Goal: Transaction & Acquisition: Obtain resource

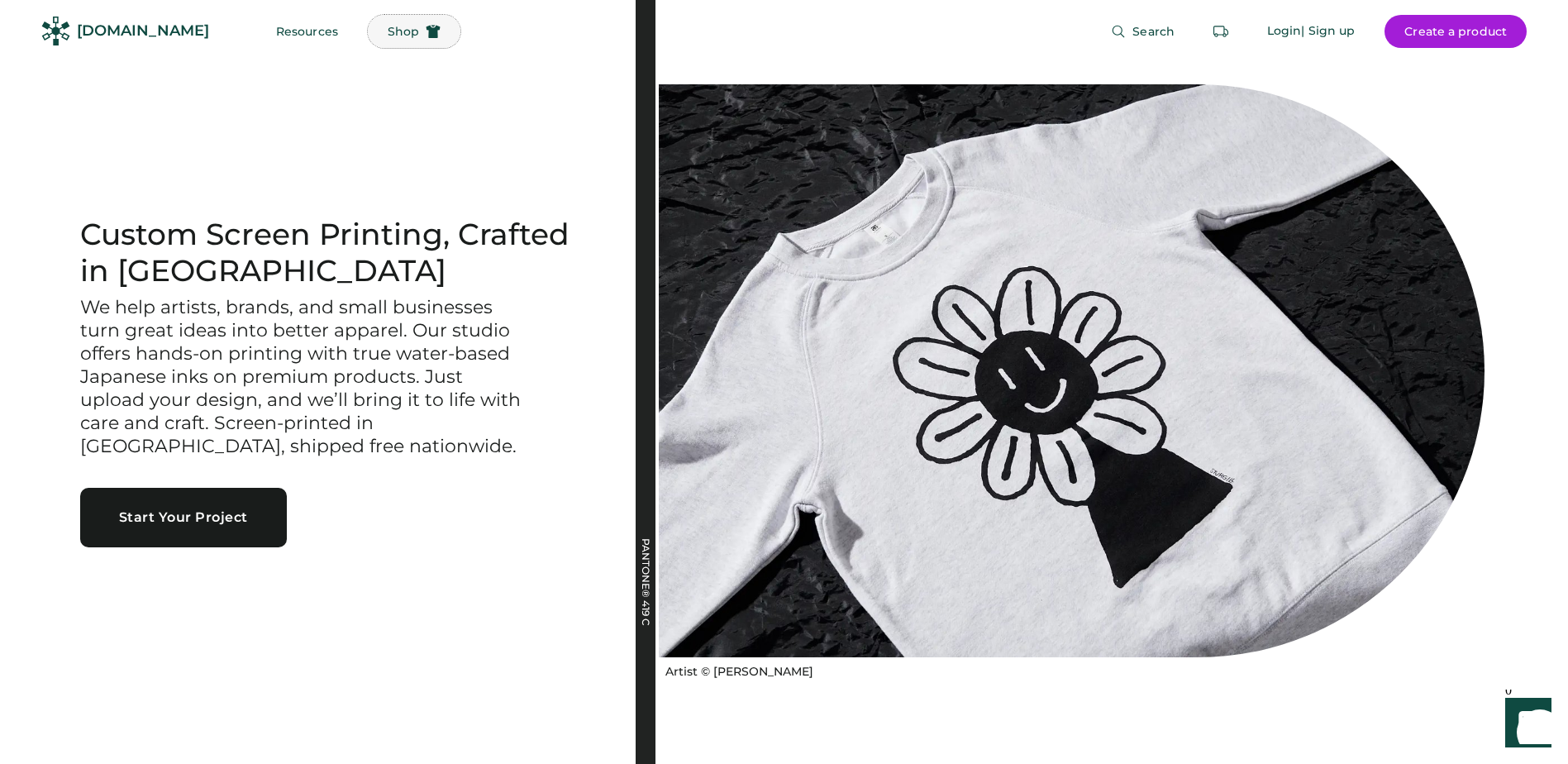
click at [388, 33] on span "Shop" at bounding box center [404, 31] width 32 height 12
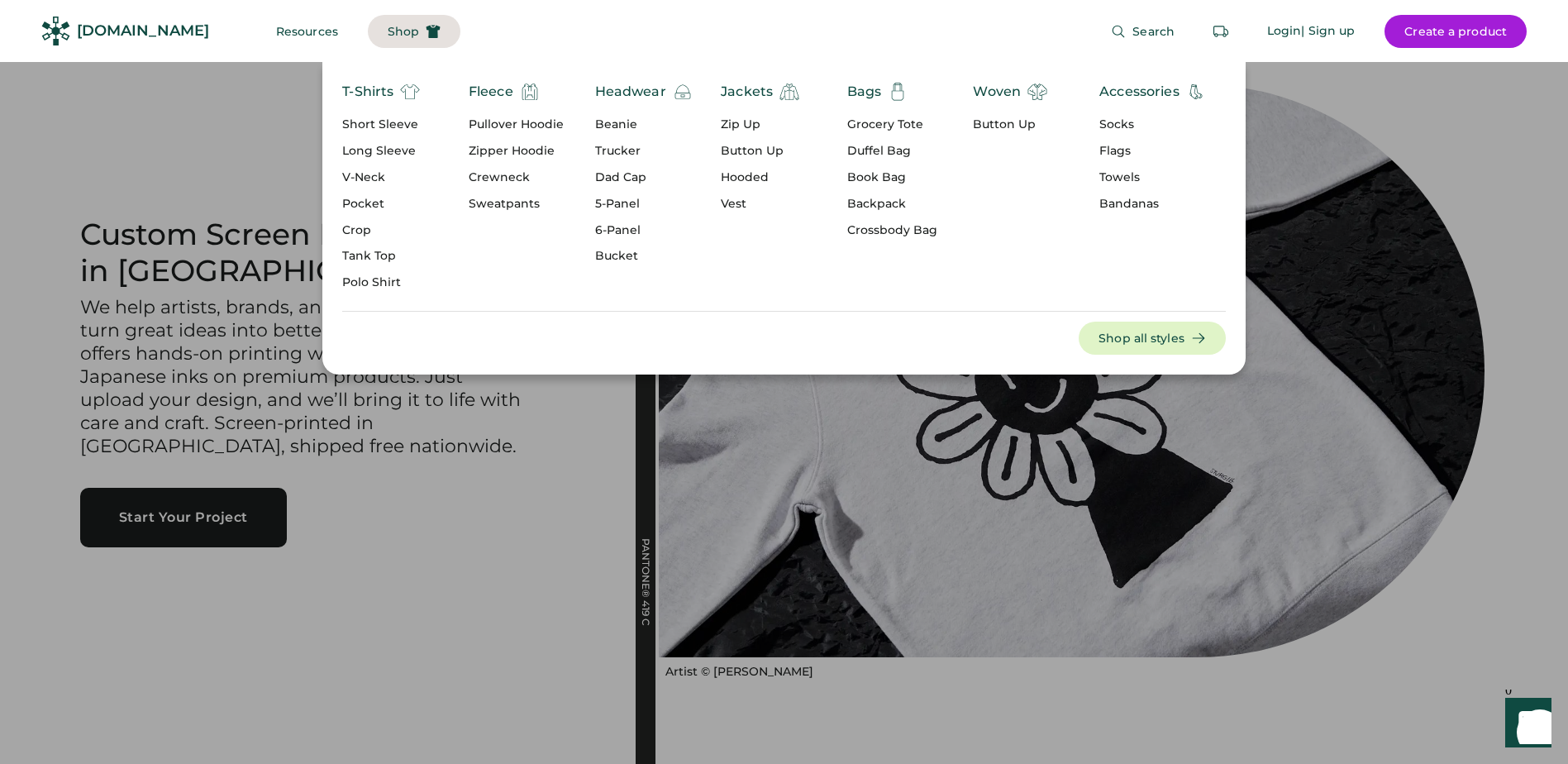
click at [734, 203] on div "Vest" at bounding box center [760, 205] width 78 height 16
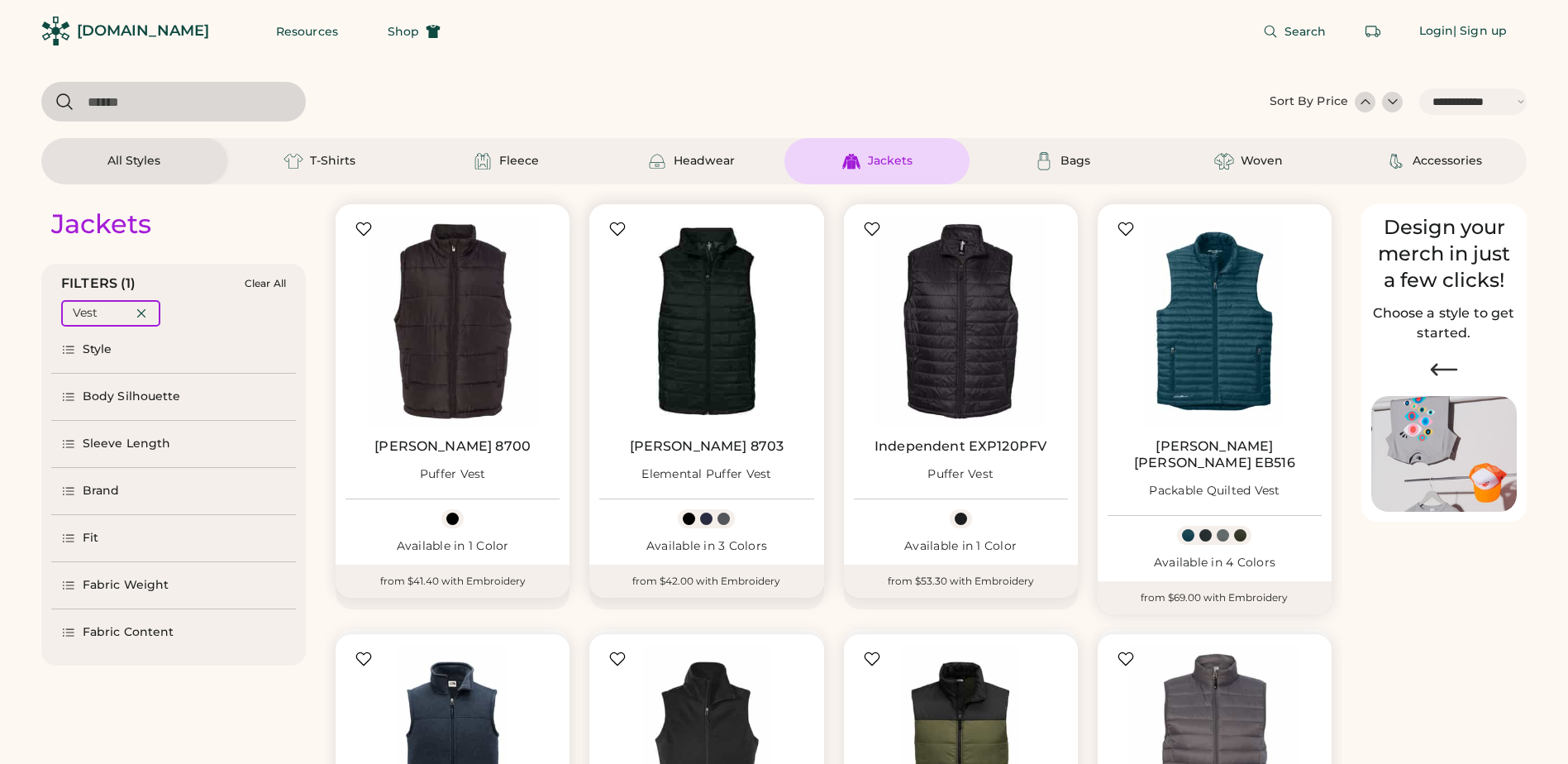
select select "*****"
select select "*"
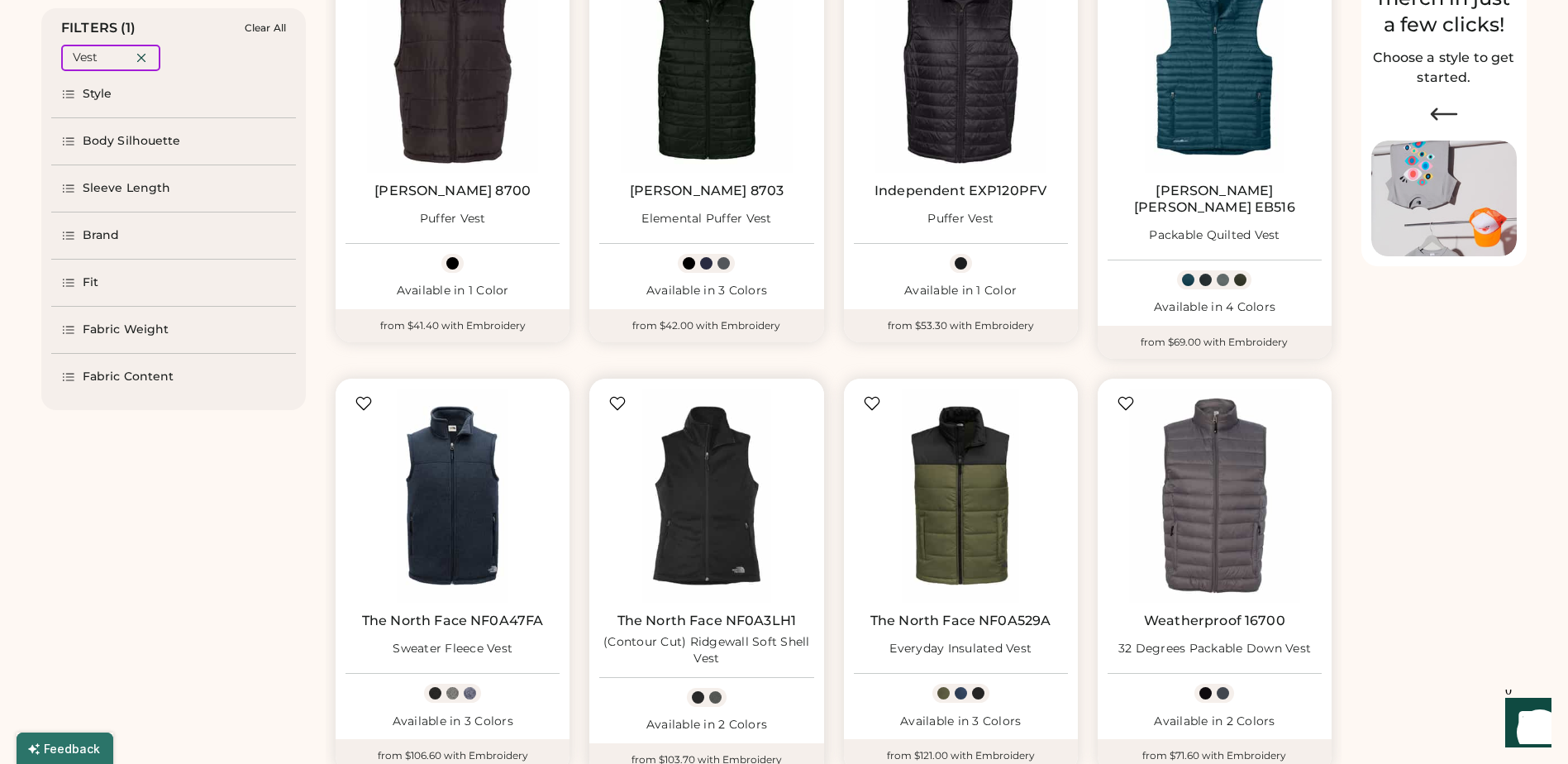
scroll to position [497, 0]
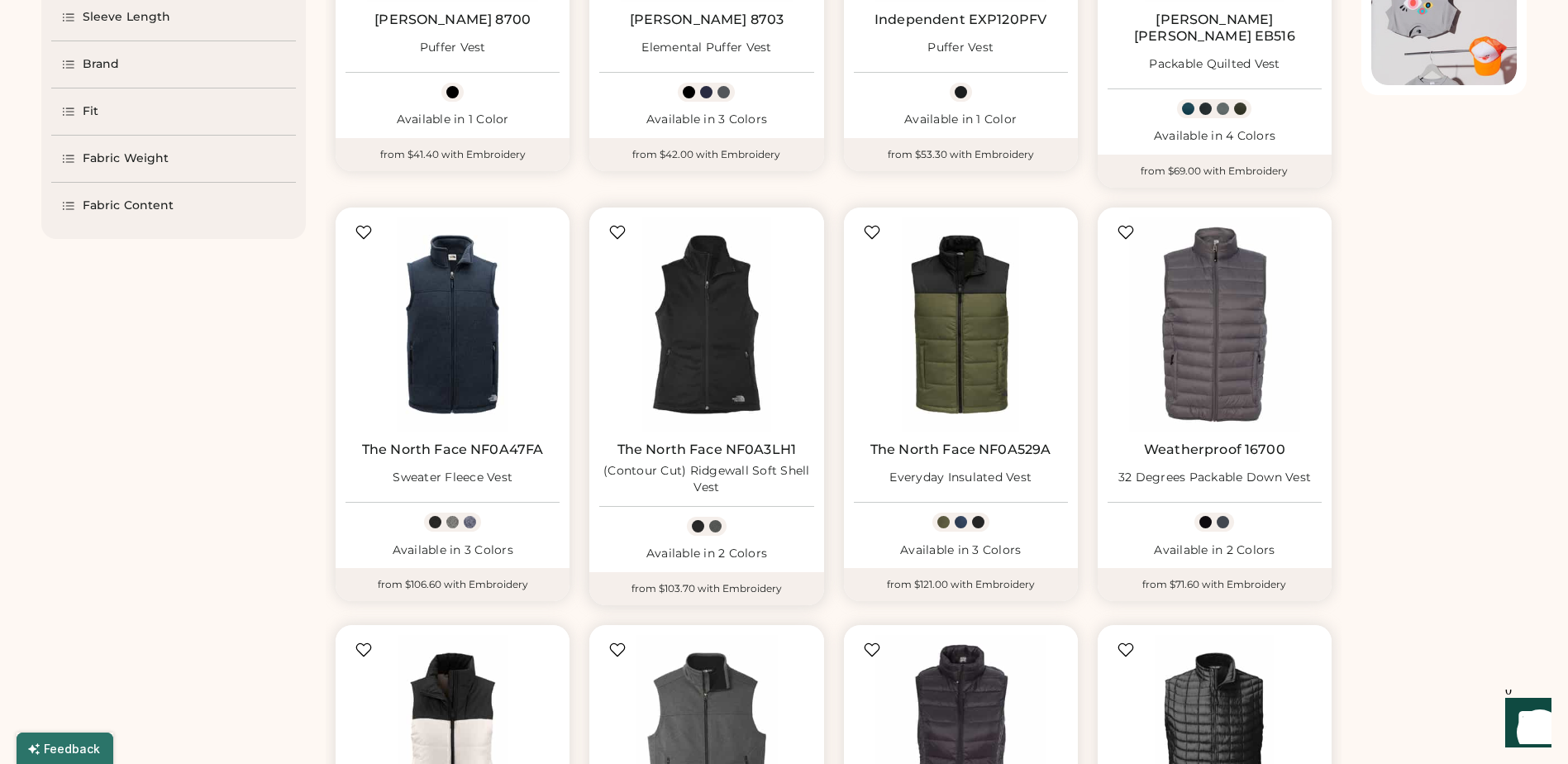
select select "*****"
select select "*"
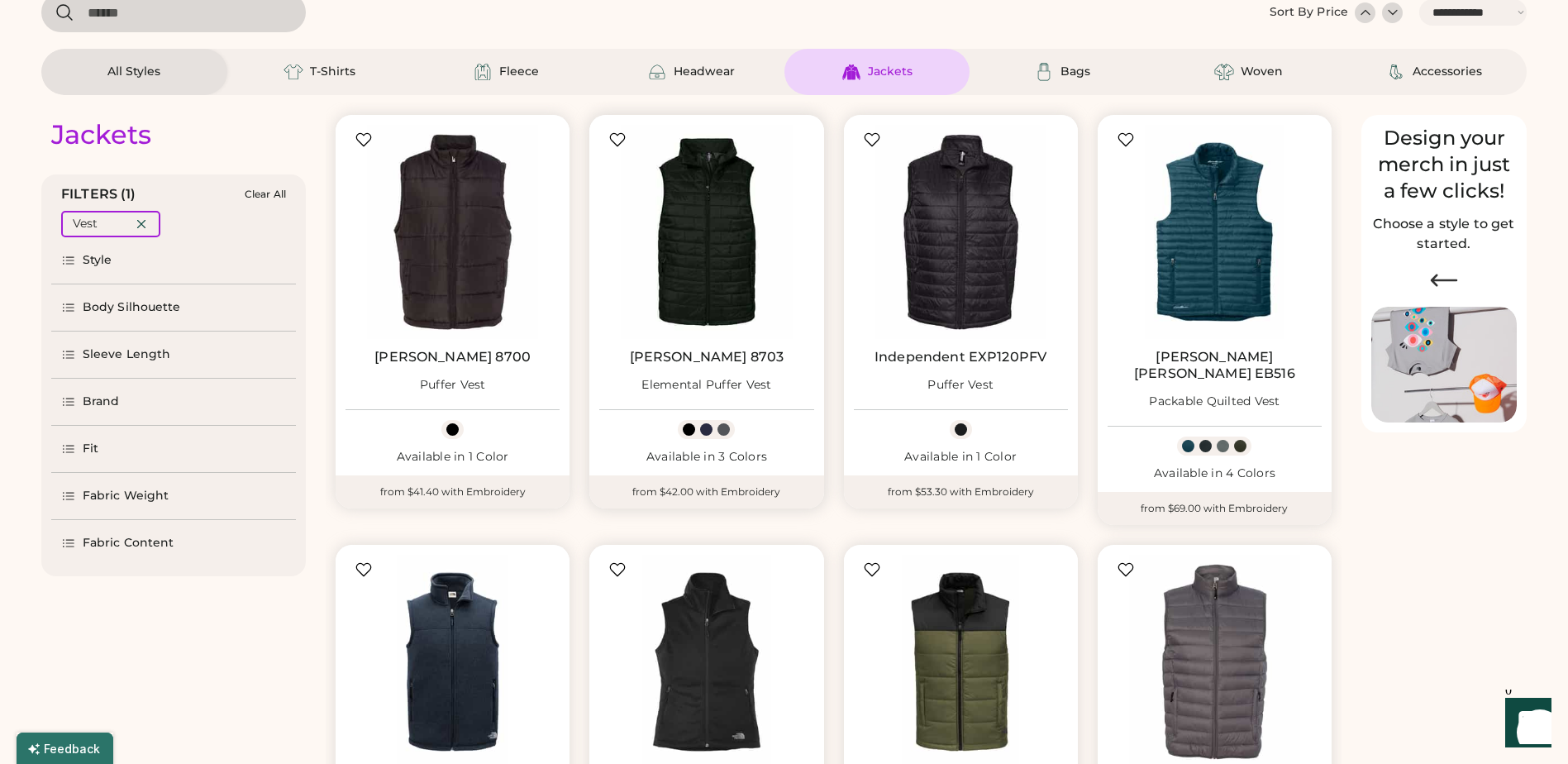
scroll to position [83, 0]
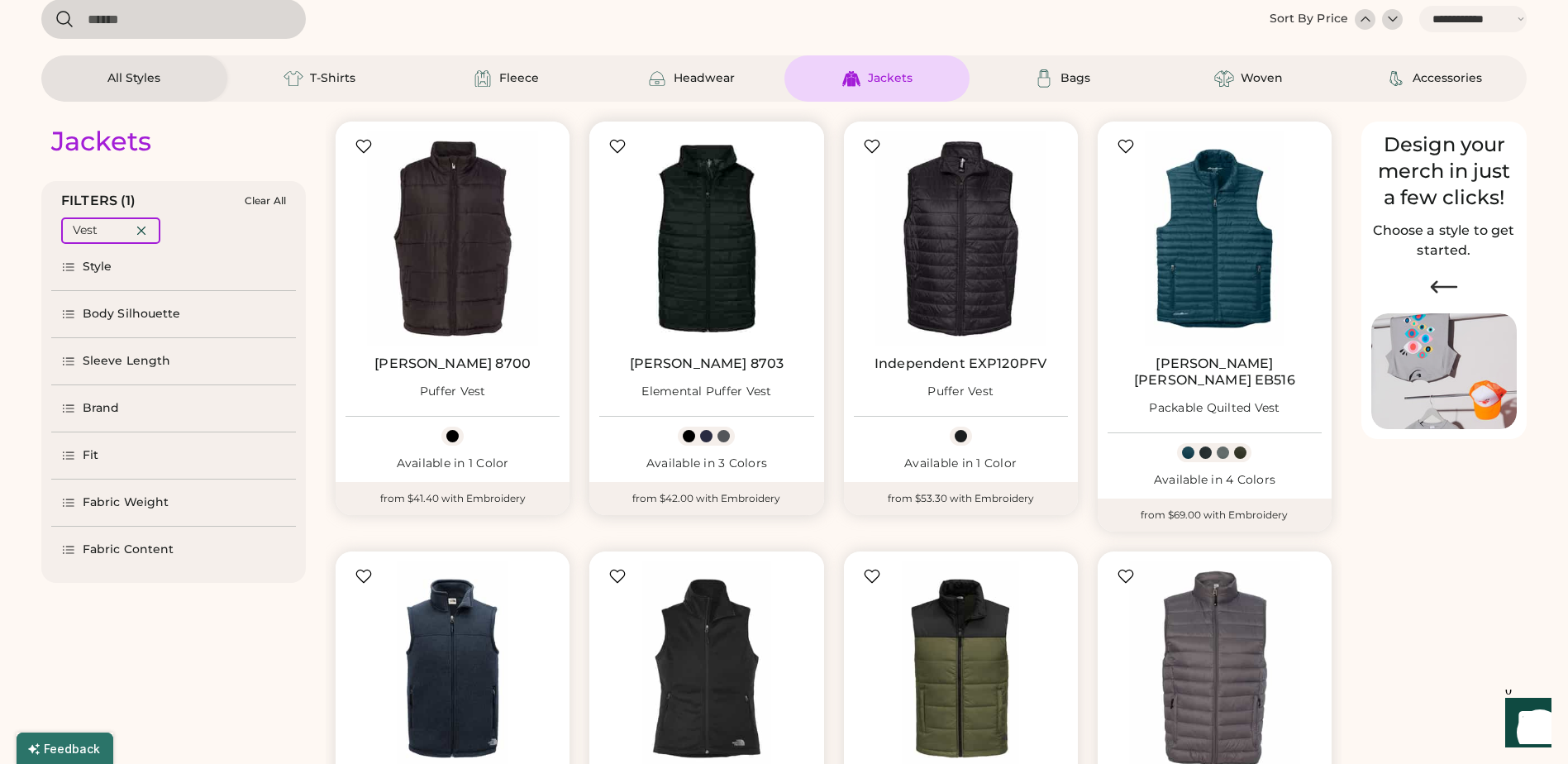
click at [733, 251] on img at bounding box center [706, 239] width 215 height 215
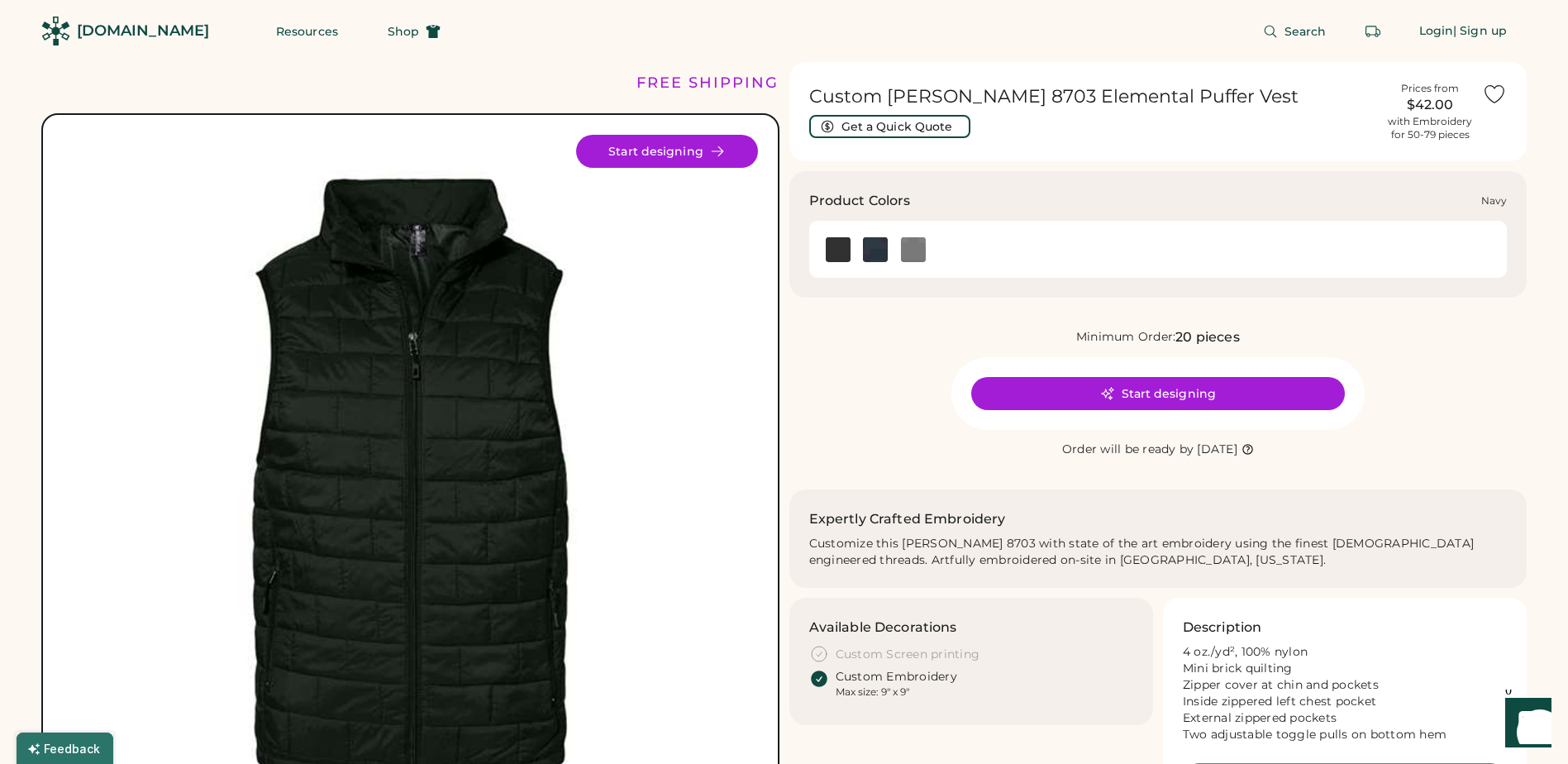
click at [869, 243] on img at bounding box center [874, 249] width 25 height 25
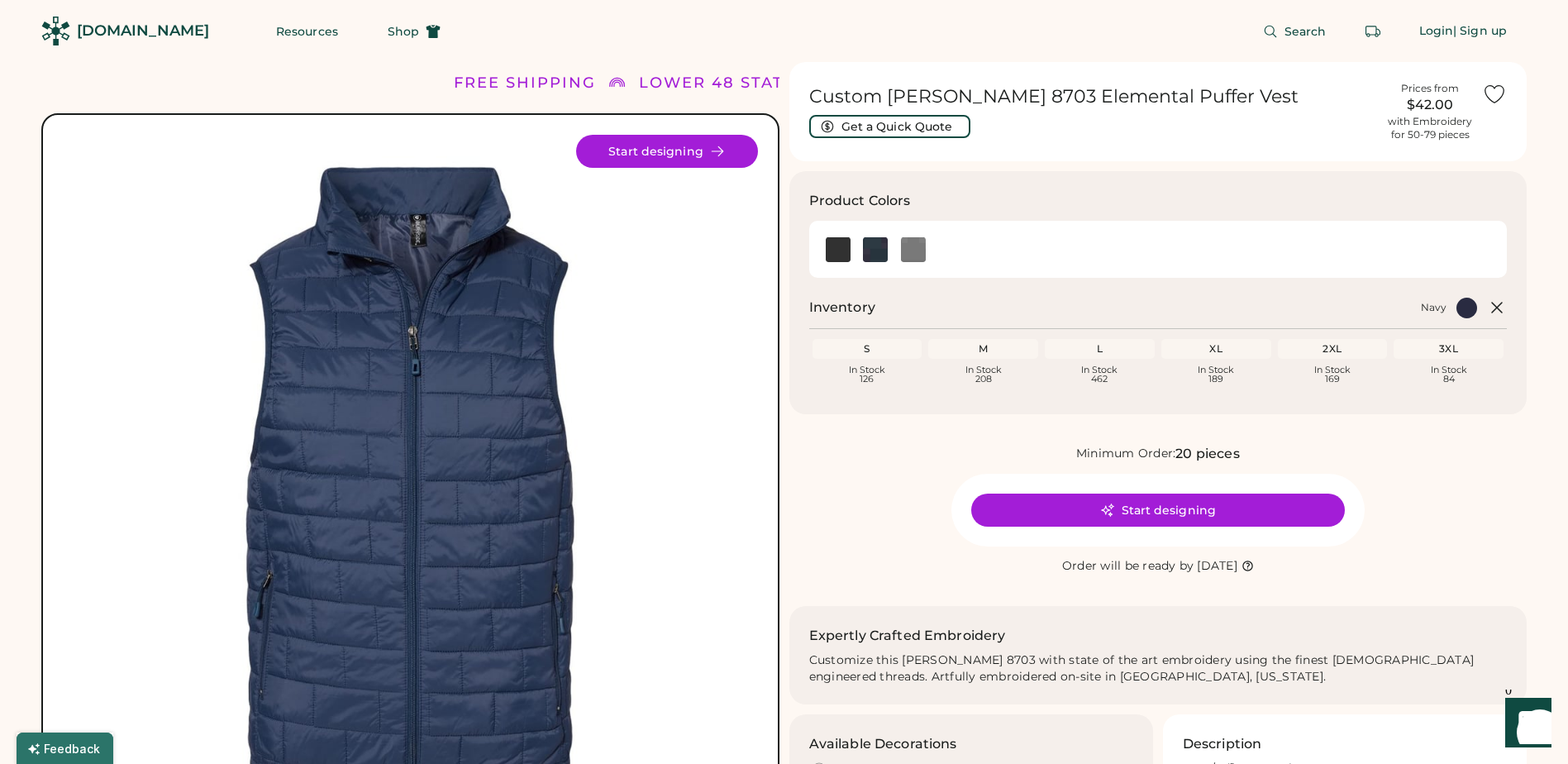
click at [1432, 350] on div "3XL" at bounding box center [1449, 349] width 104 height 14
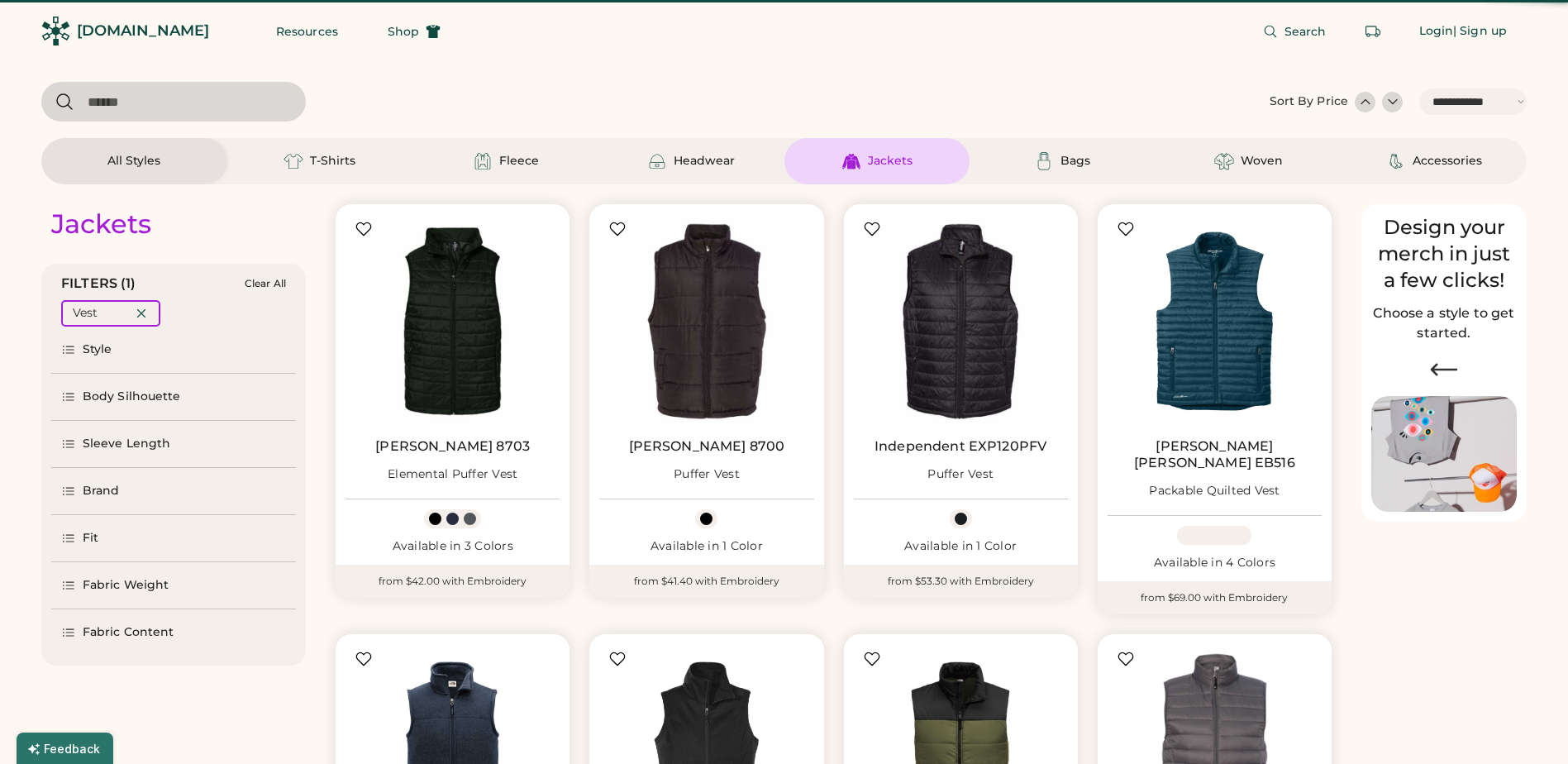
select select "*****"
select select "*"
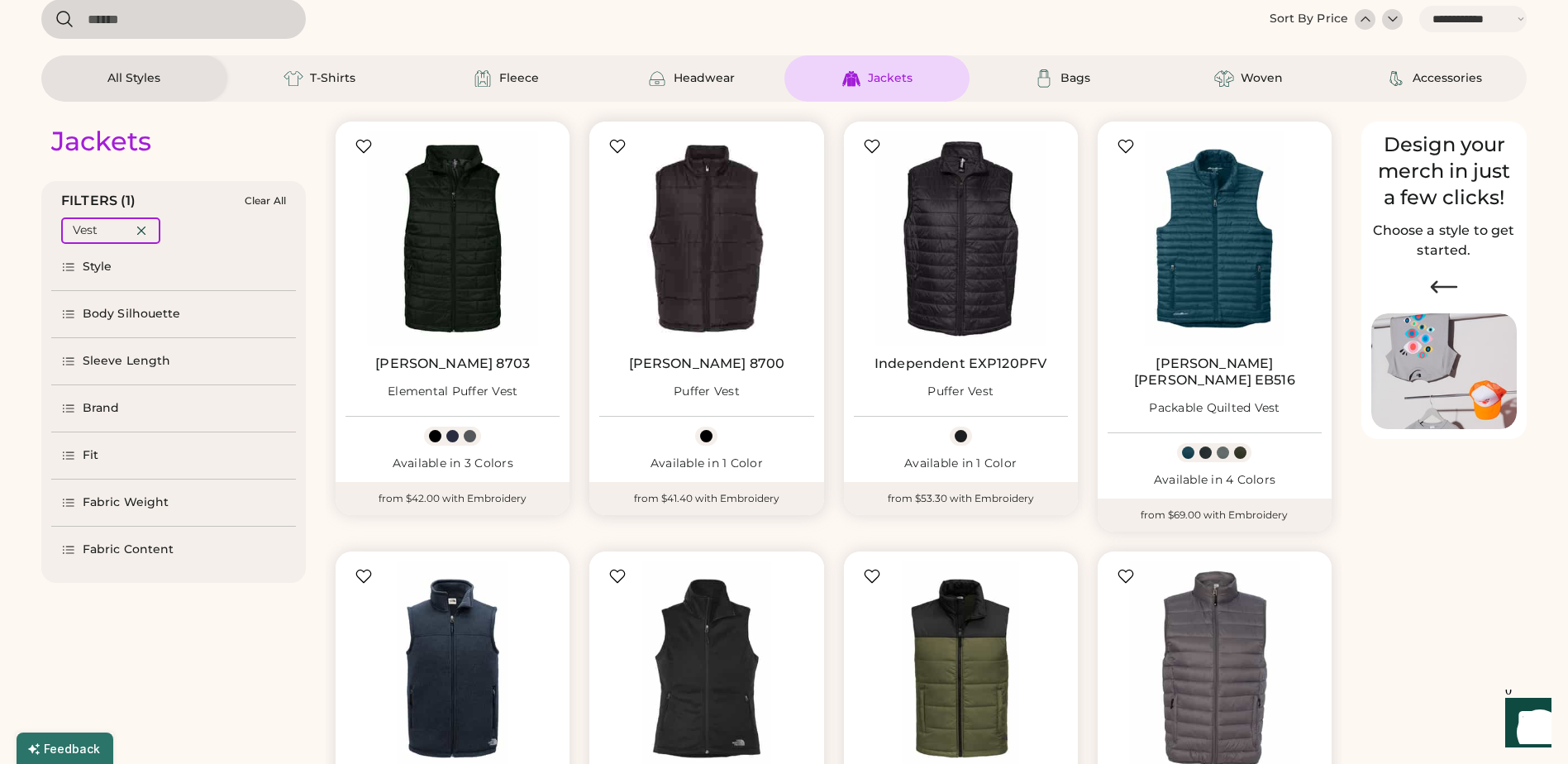
click at [711, 290] on img at bounding box center [706, 239] width 215 height 215
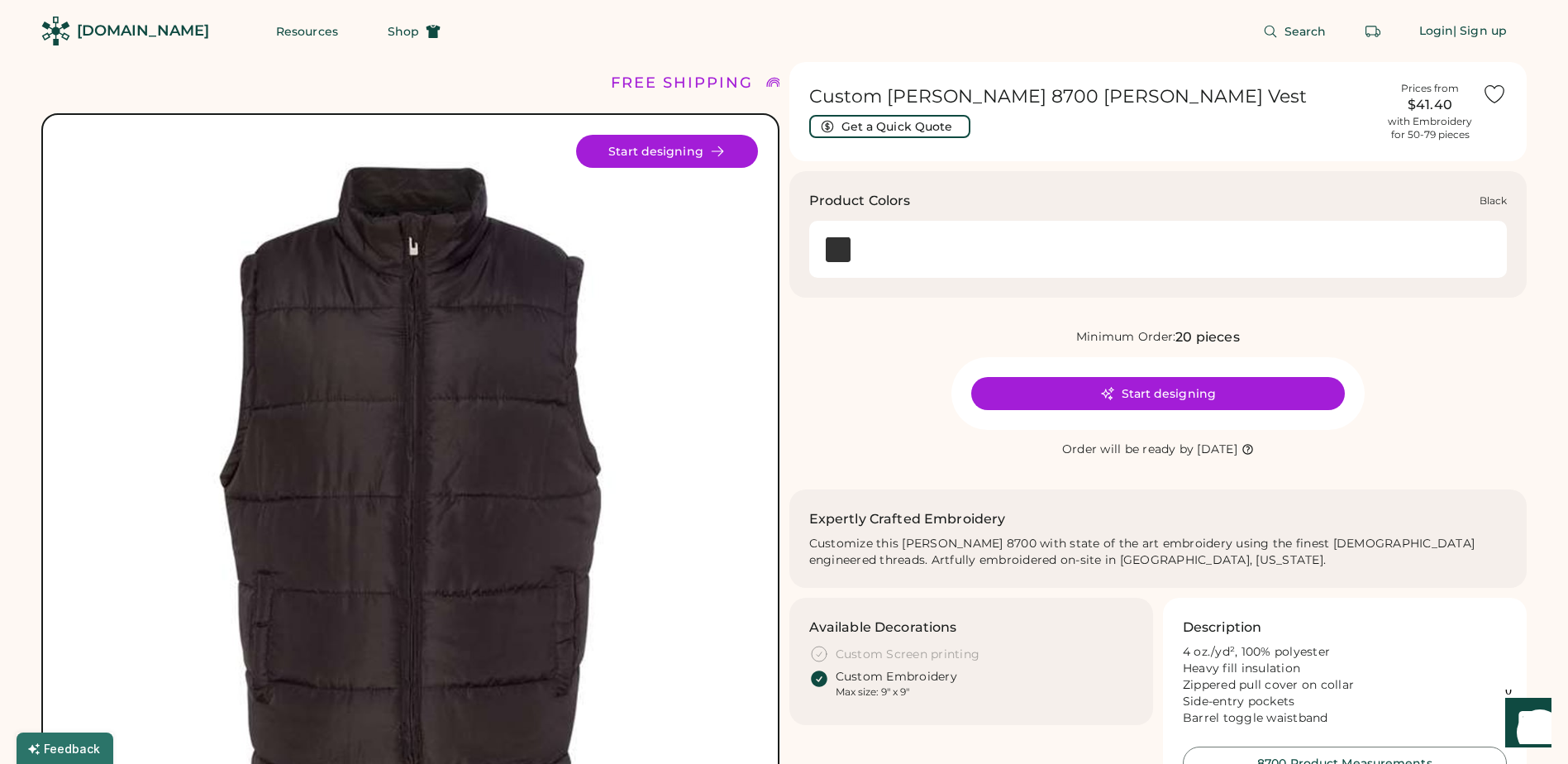
click at [844, 247] on img at bounding box center [838, 249] width 25 height 25
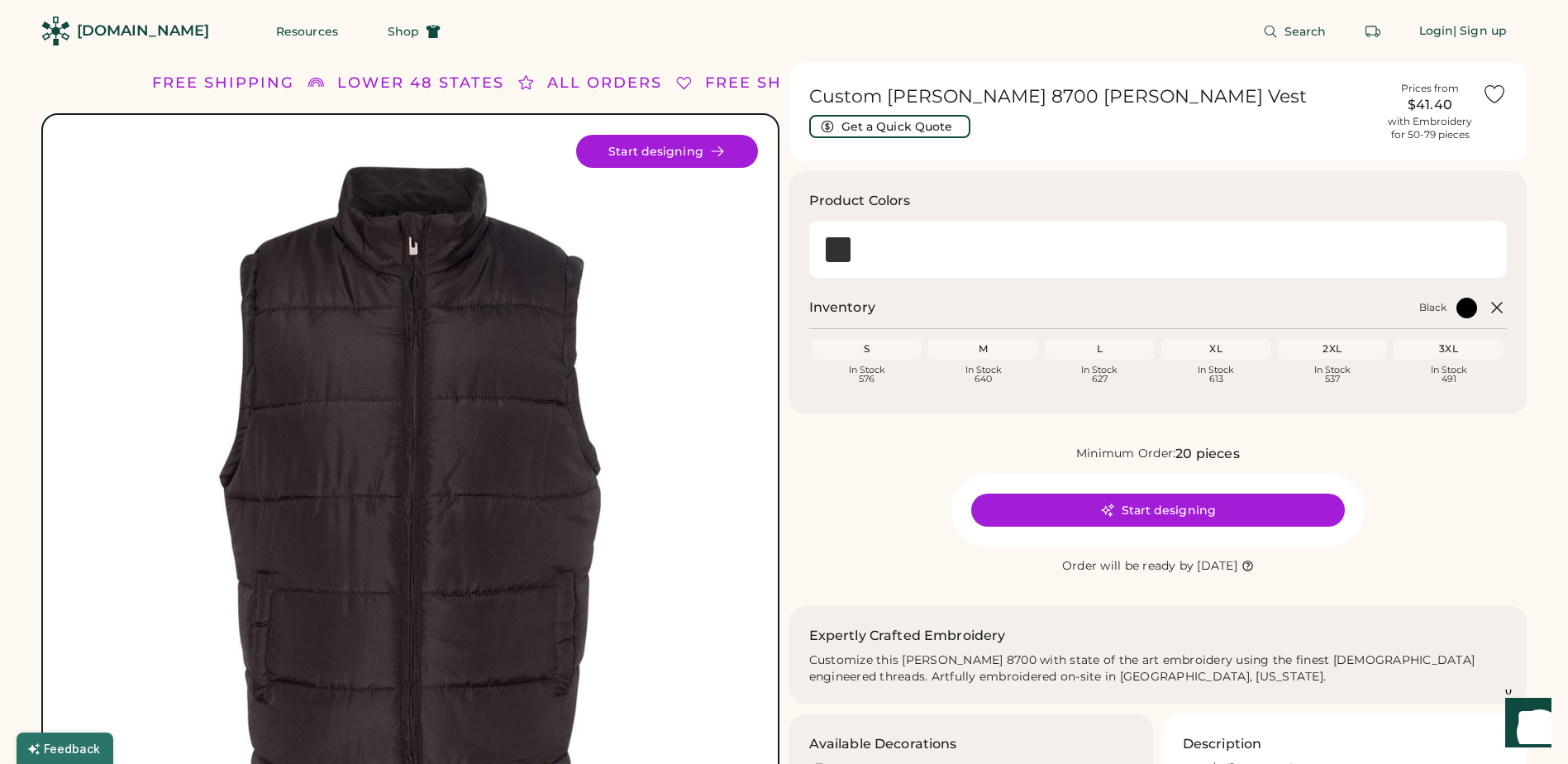
click at [1343, 352] on div "2XL" at bounding box center [1333, 349] width 104 height 14
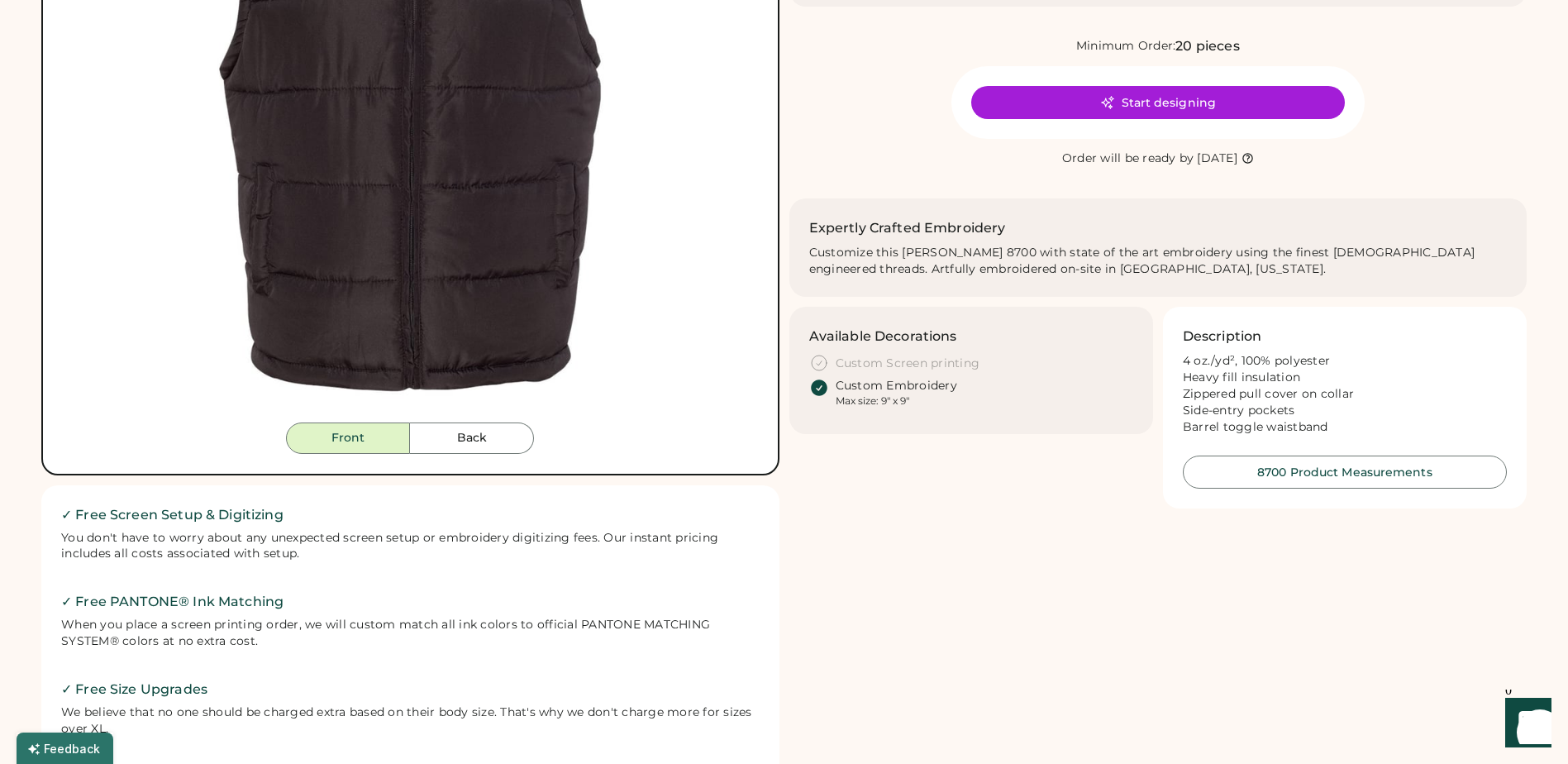
scroll to position [414, 0]
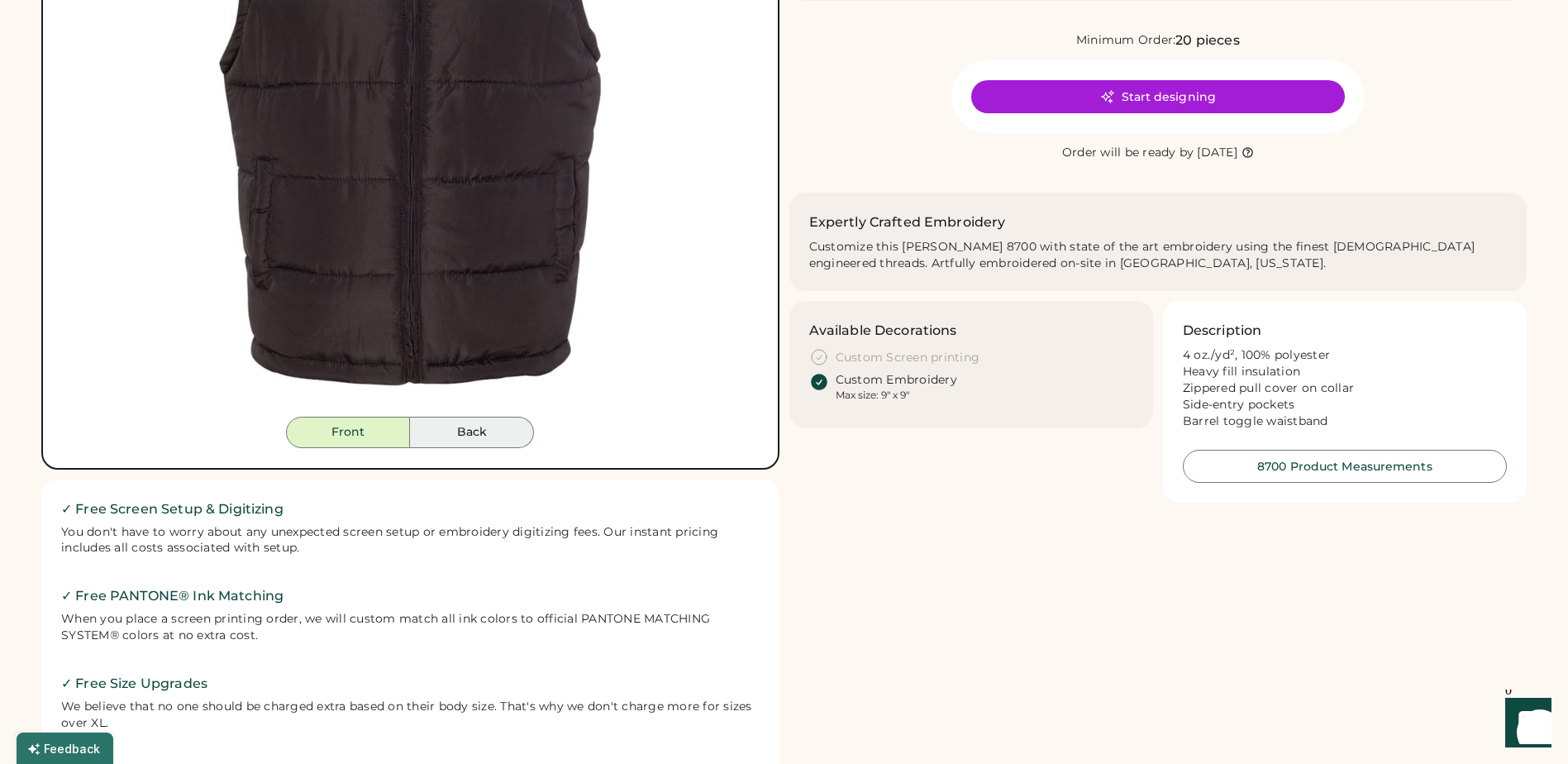
click at [504, 417] on button "Back" at bounding box center [472, 432] width 124 height 32
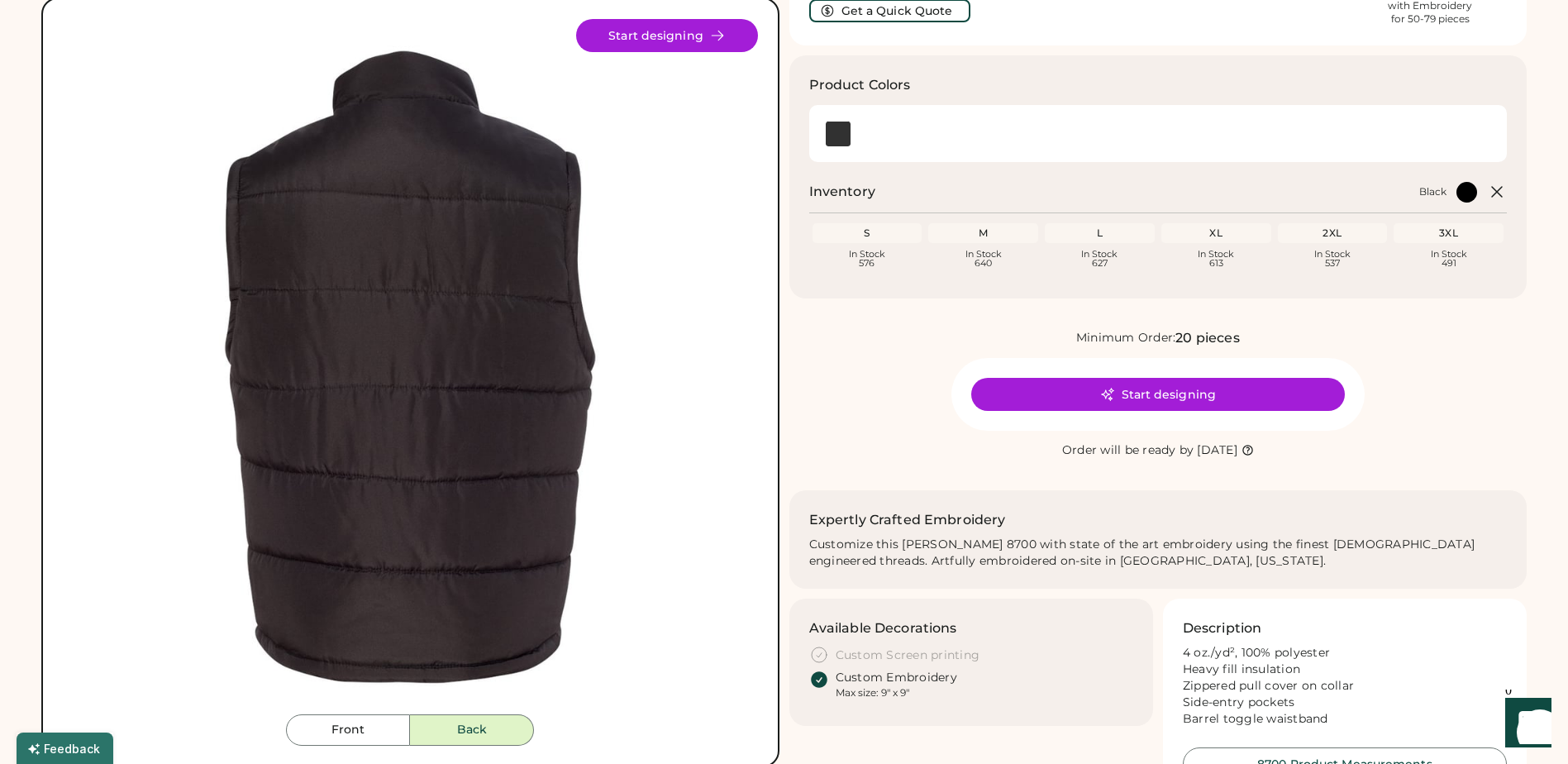
scroll to position [83, 0]
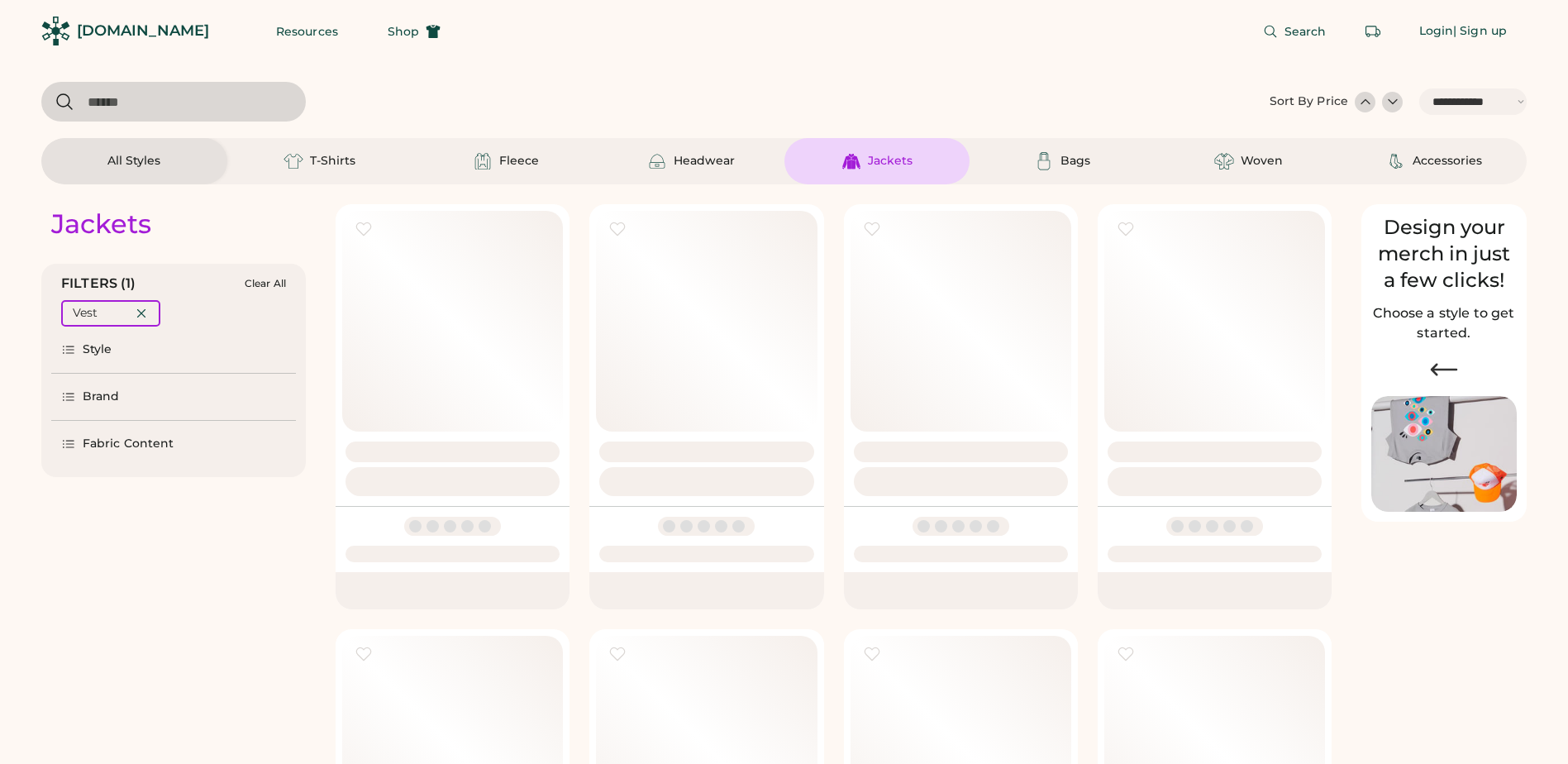
select select "*****"
select select "*"
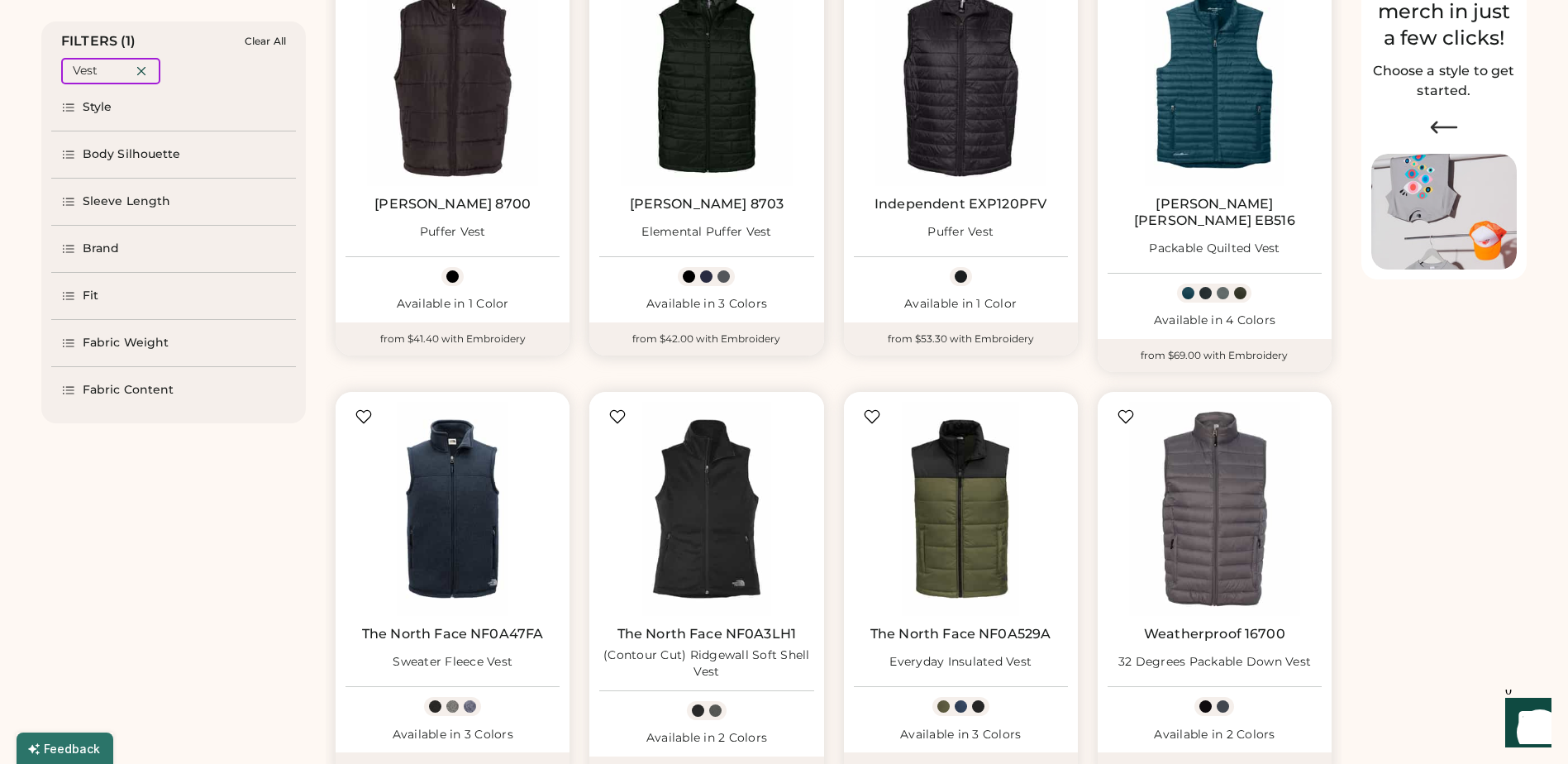
scroll to position [248, 0]
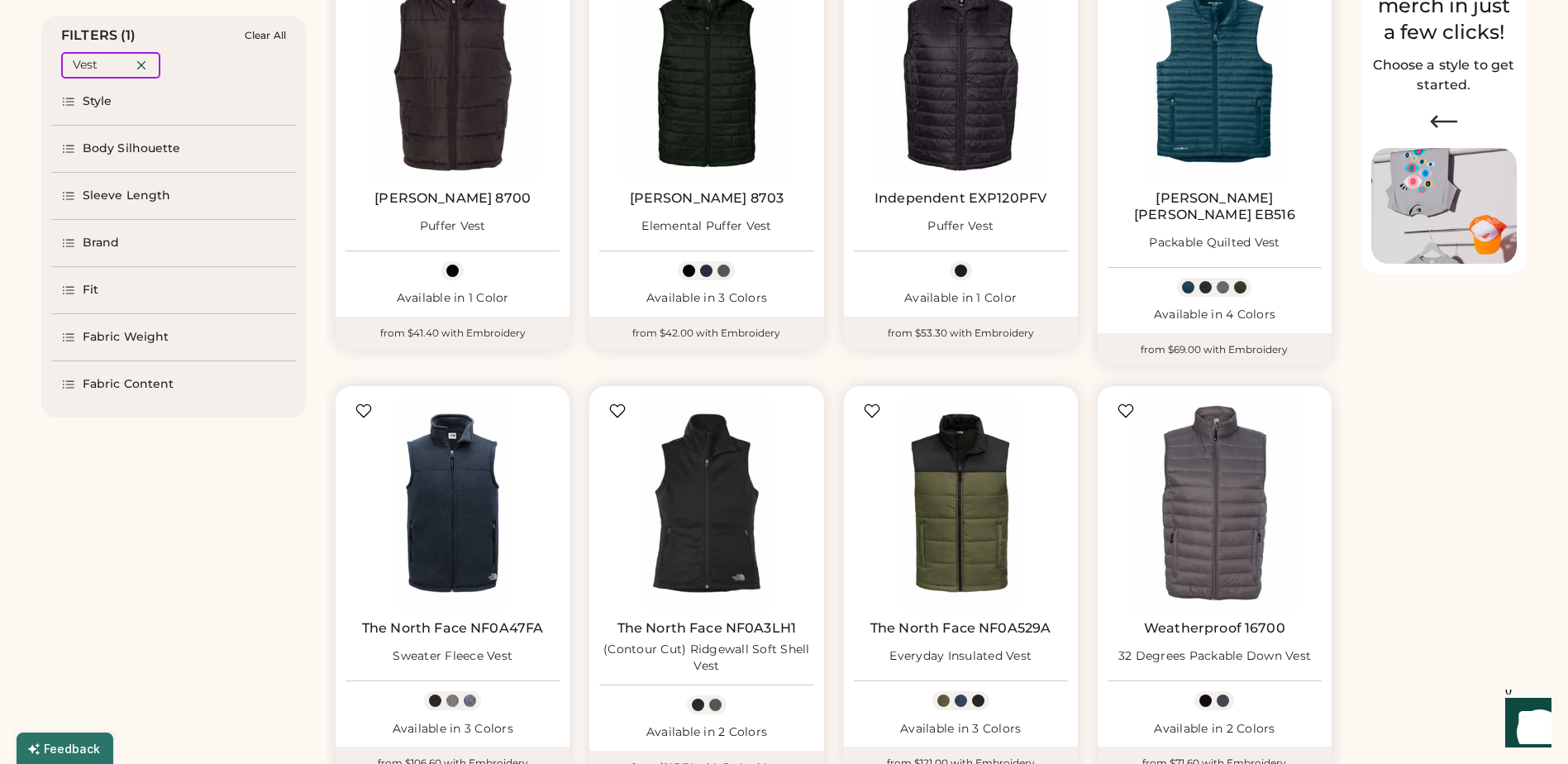
click at [126, 238] on div "Brand" at bounding box center [173, 243] width 245 height 46
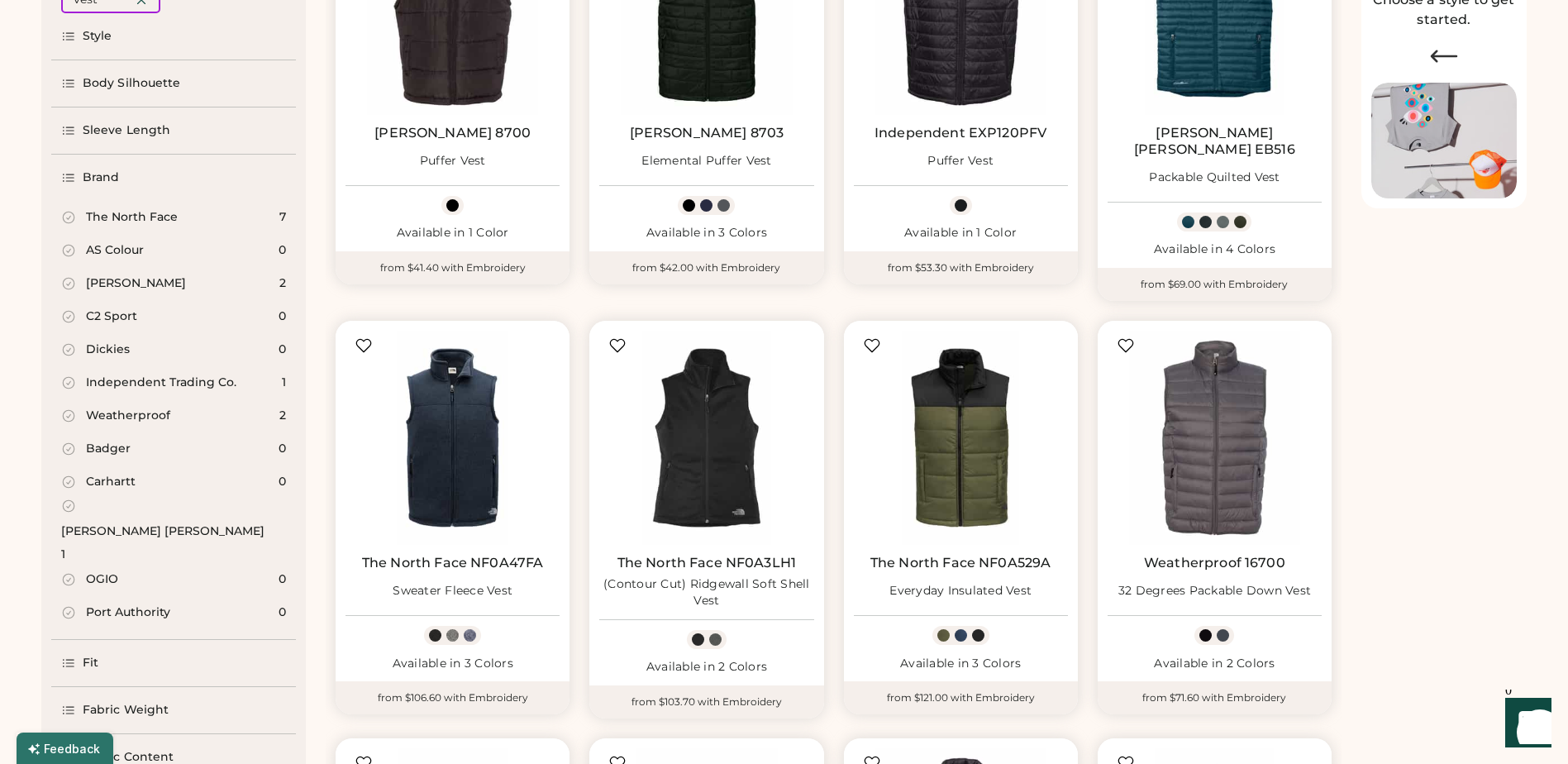
scroll to position [414, 0]
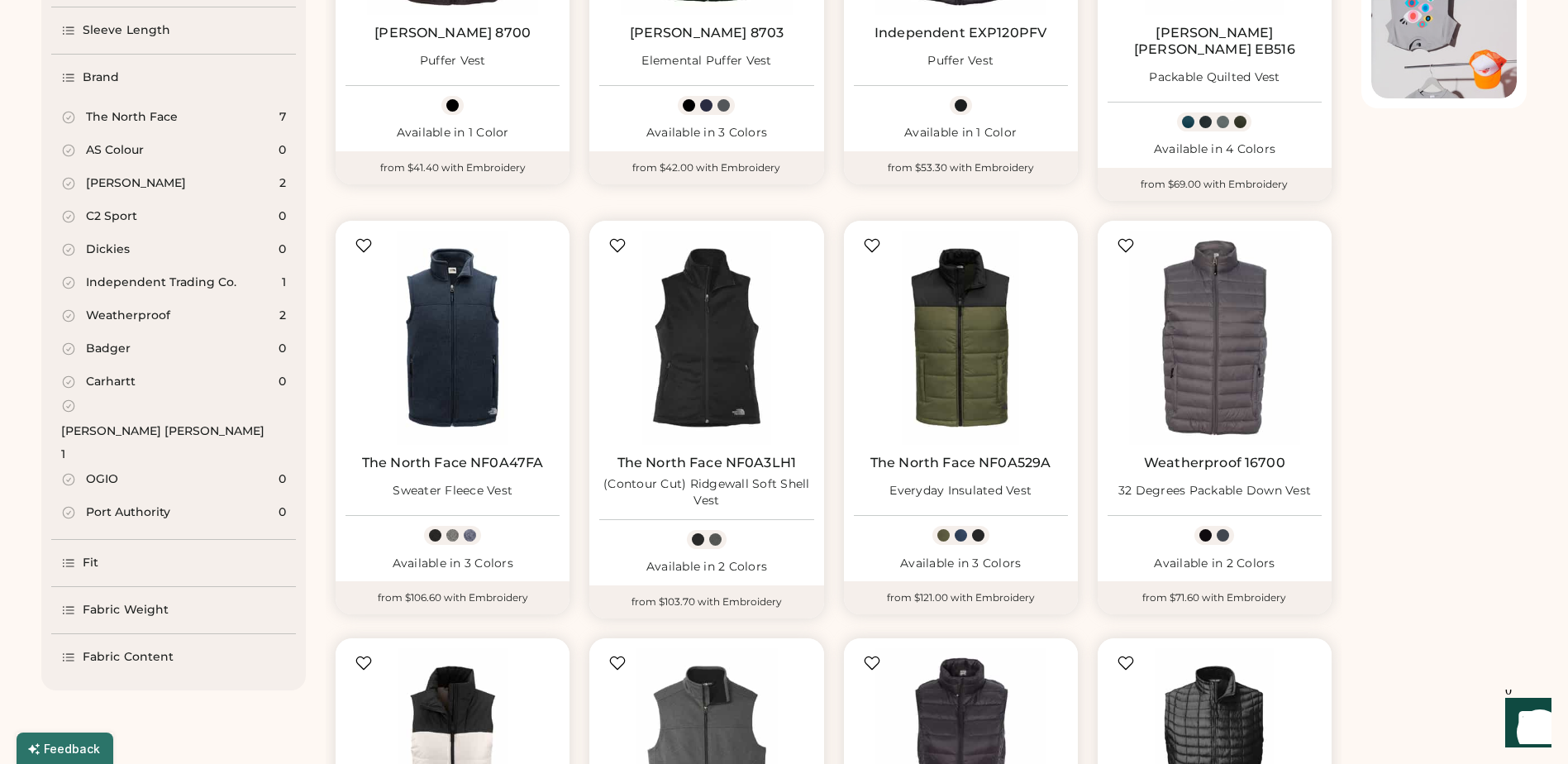
click at [160, 505] on div "Port Authority" at bounding box center [128, 513] width 85 height 16
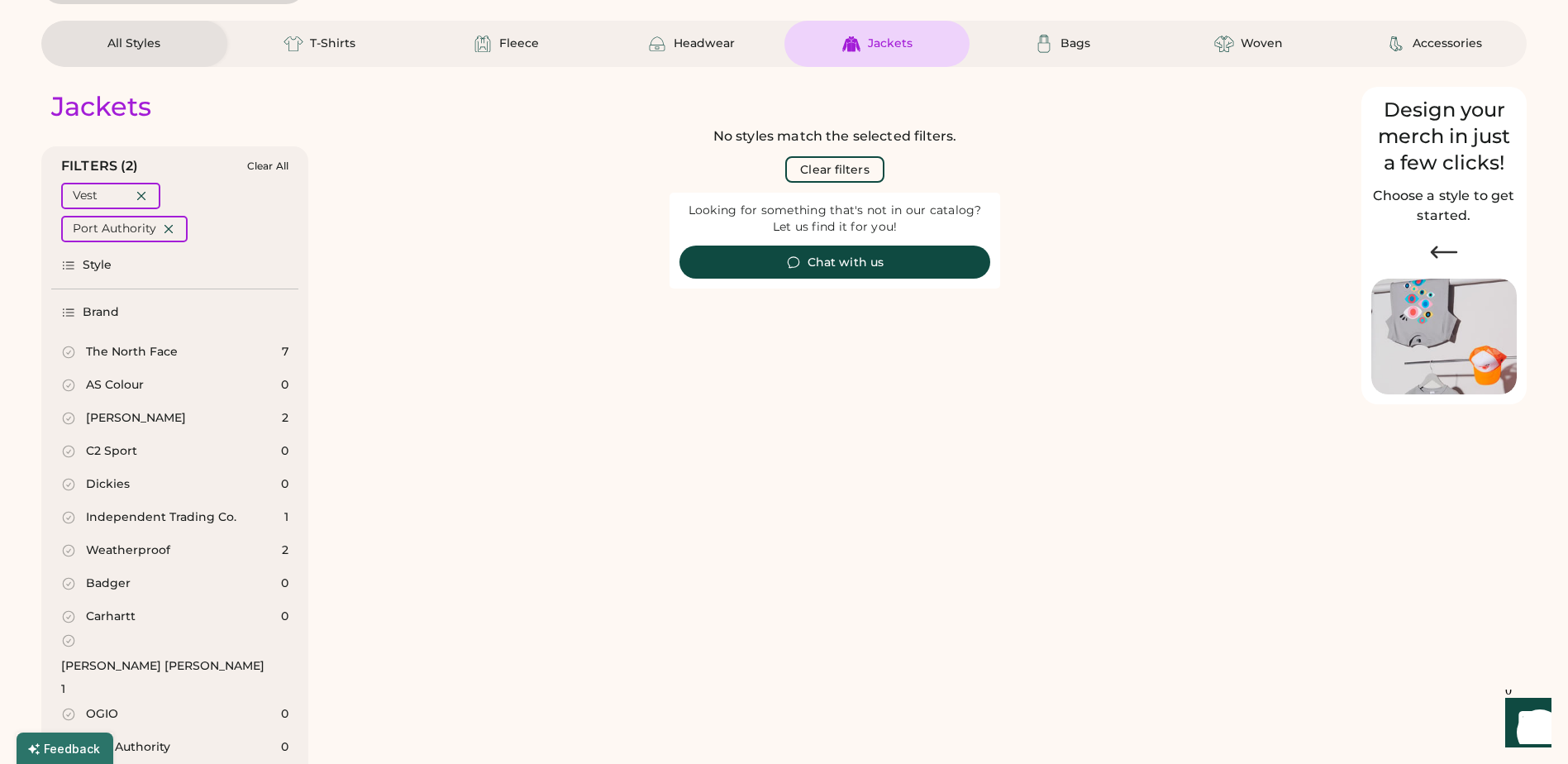
scroll to position [22, 0]
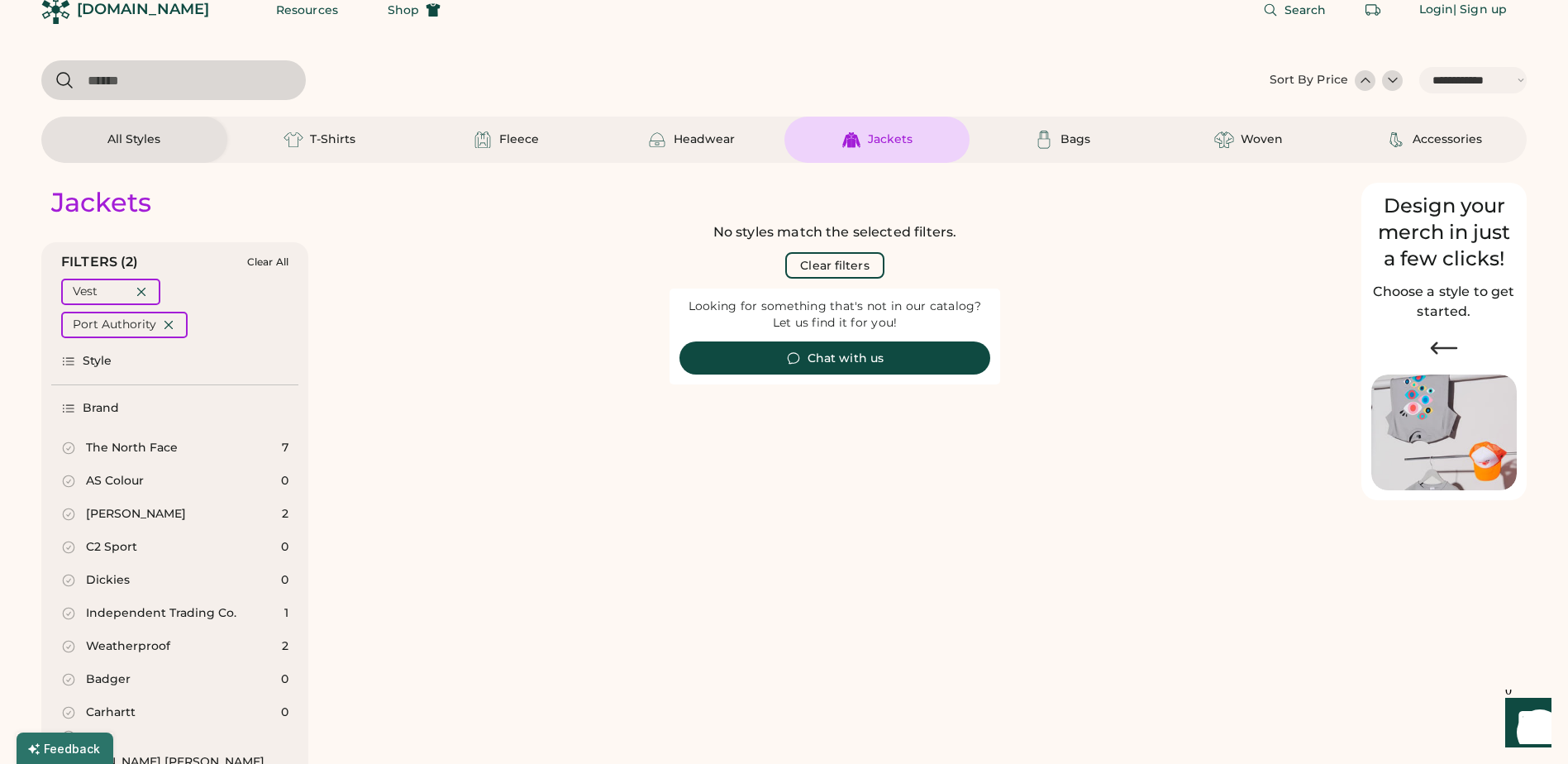
click at [166, 518] on div "[PERSON_NAME] 2" at bounding box center [175, 514] width 247 height 33
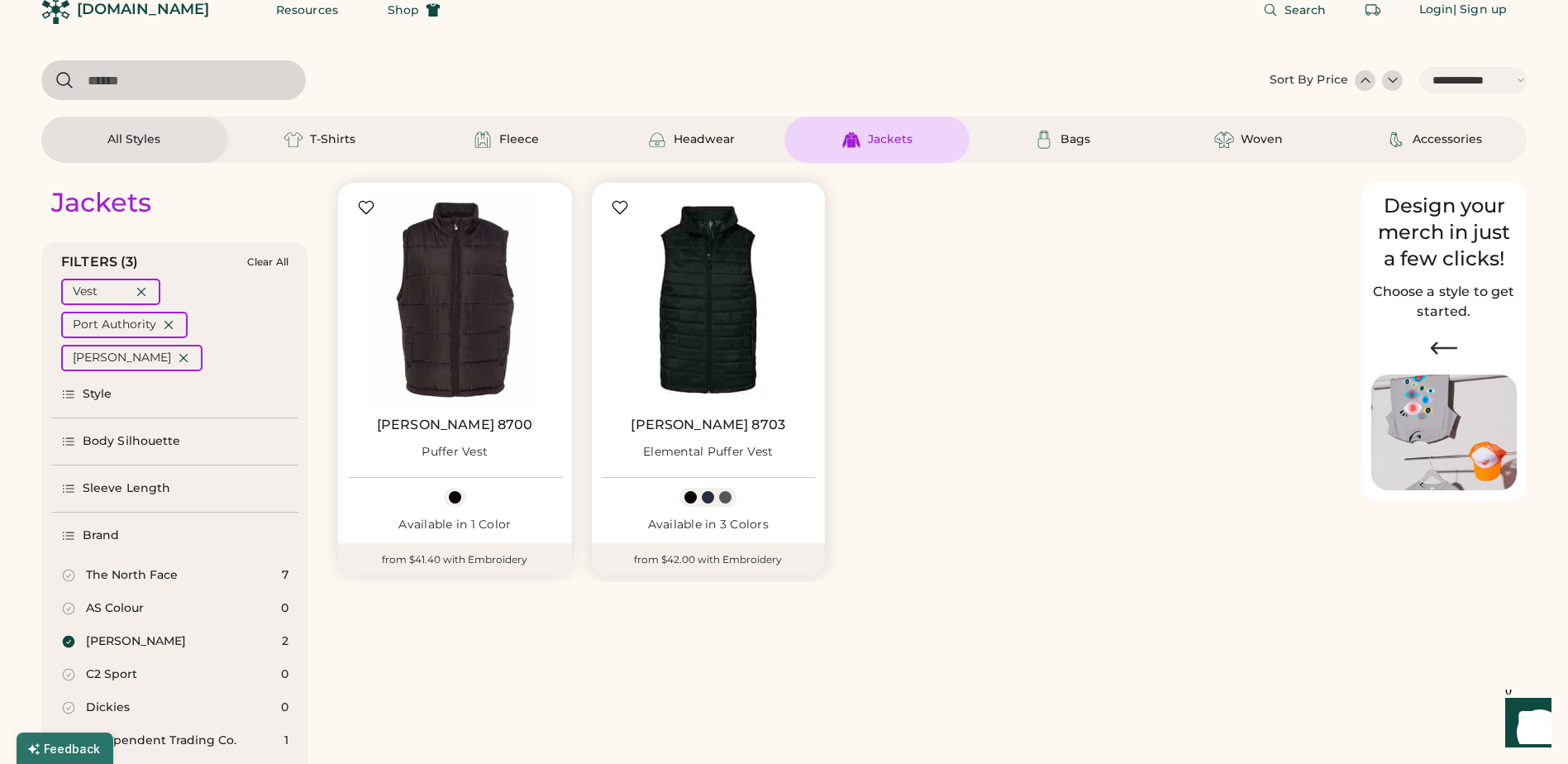
click at [711, 338] on img at bounding box center [709, 300] width 215 height 215
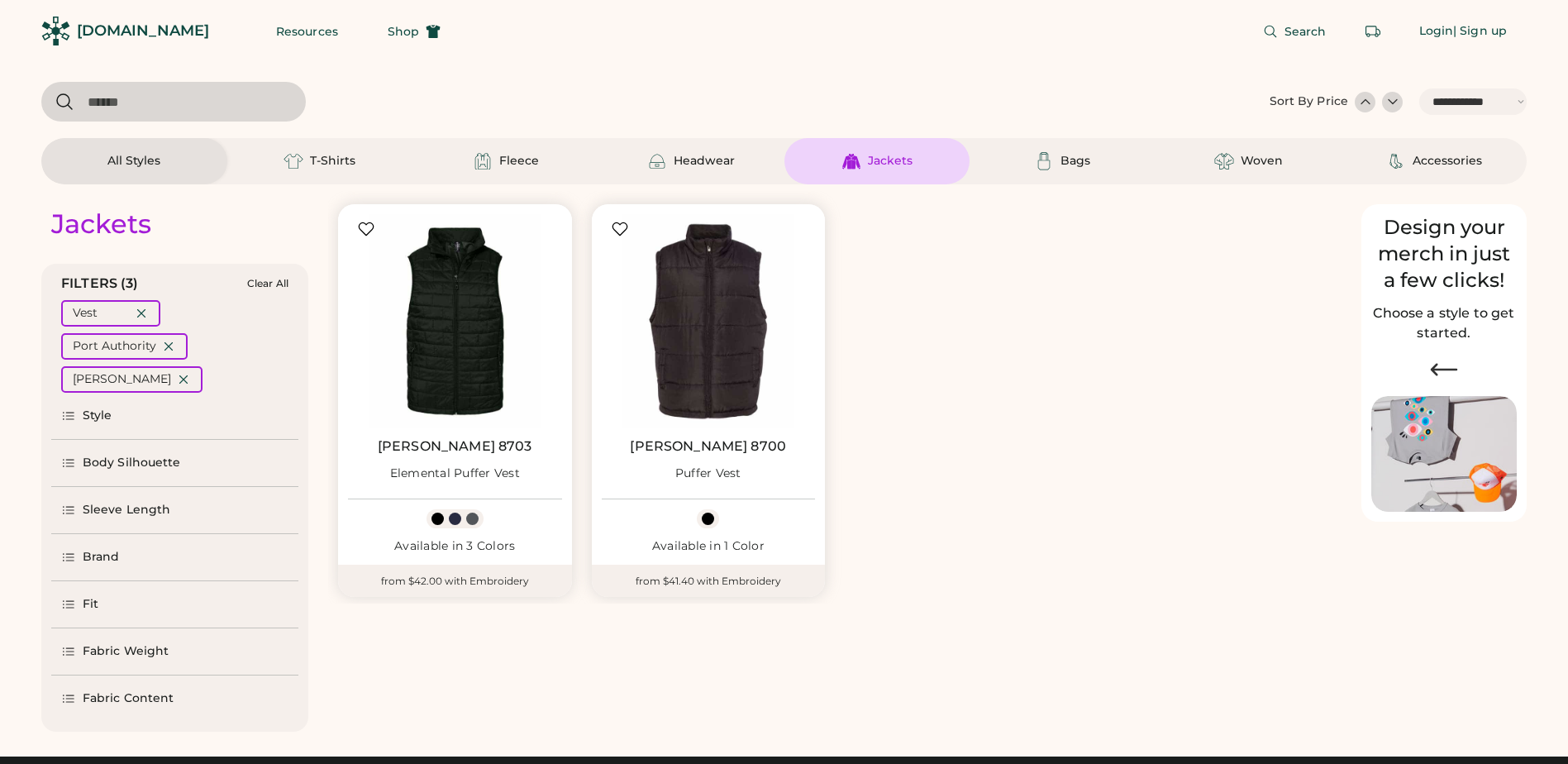
select select "*****"
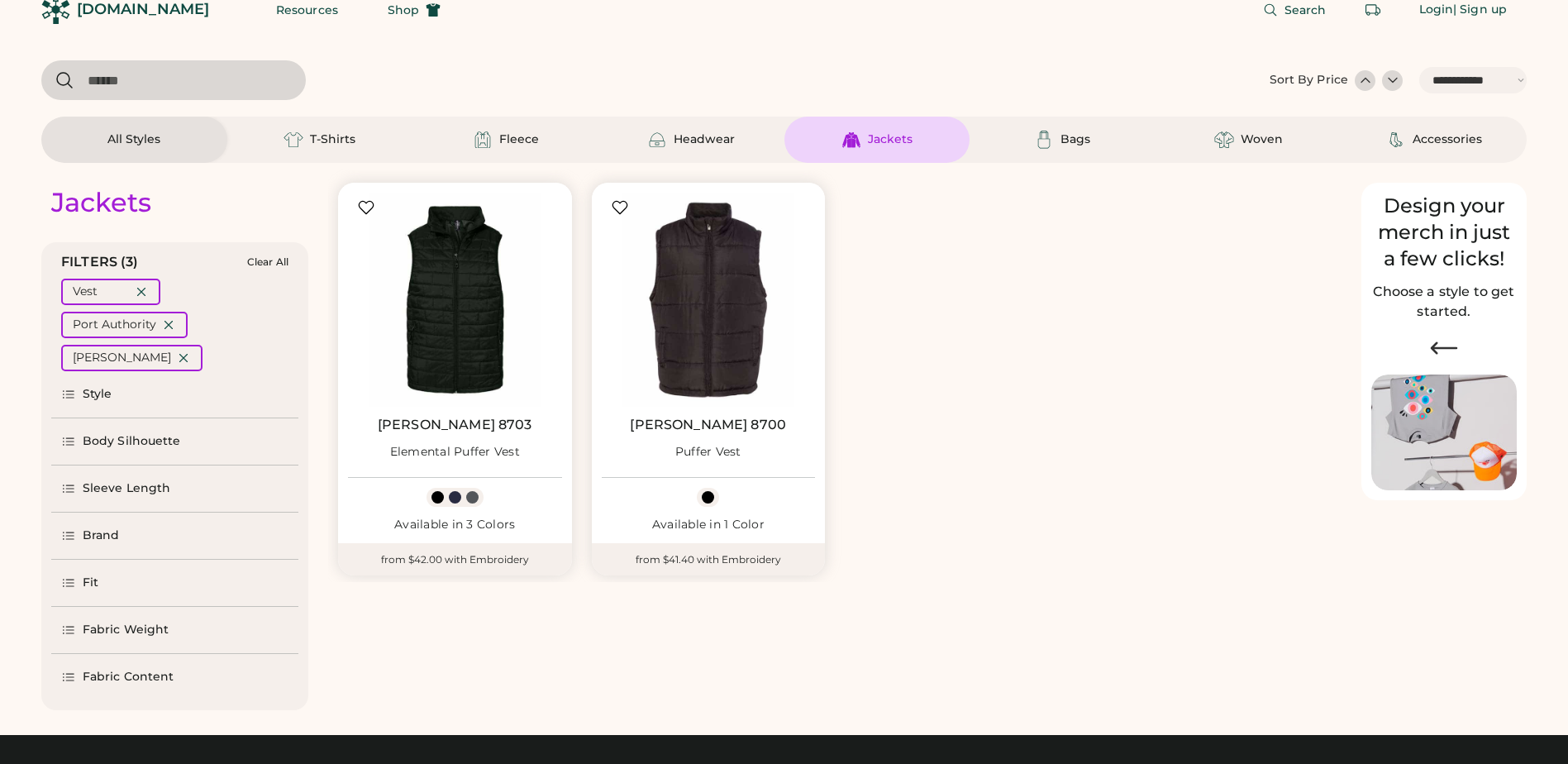
scroll to position [22, 0]
select select "*"
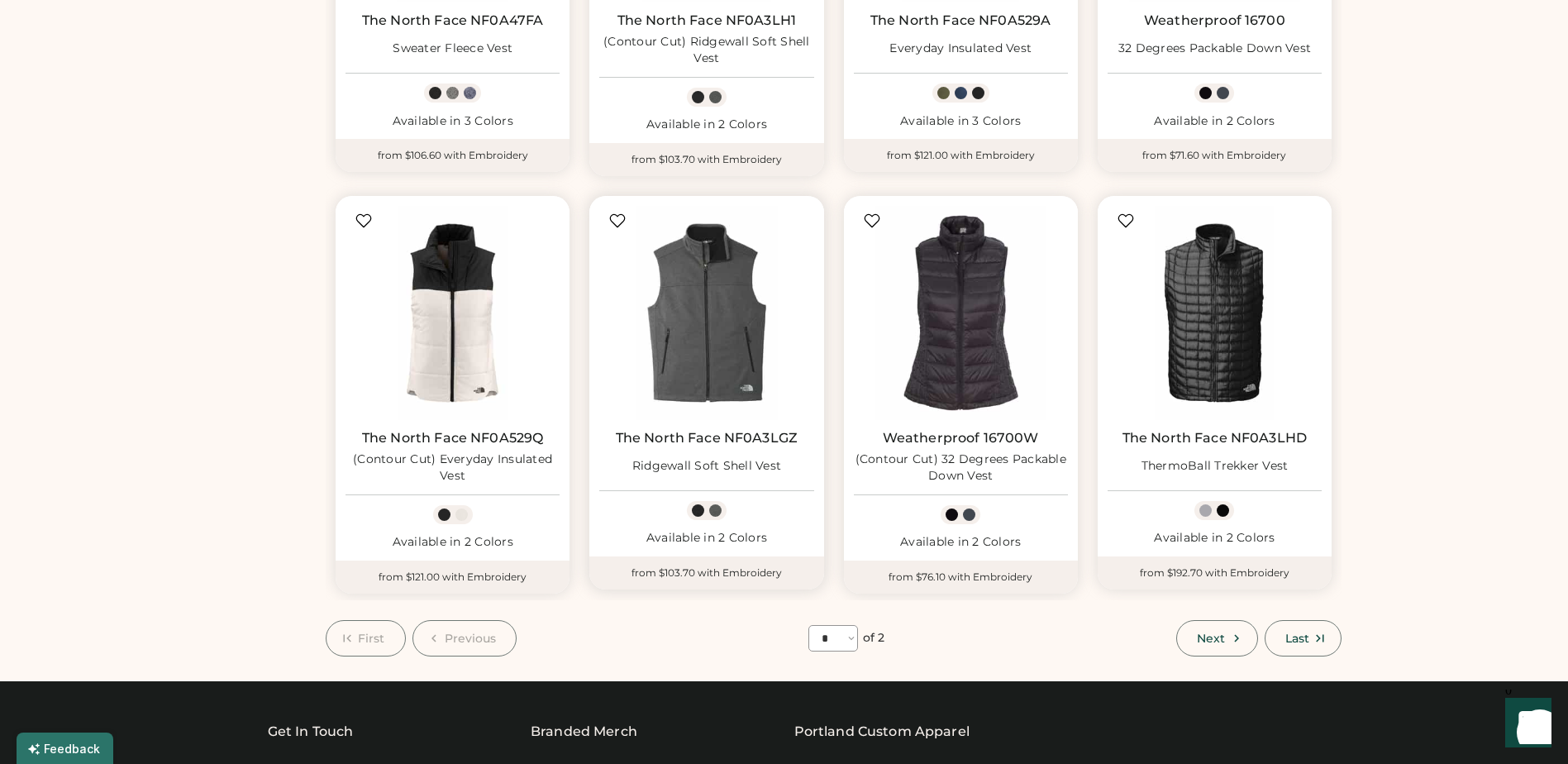
scroll to position [910, 0]
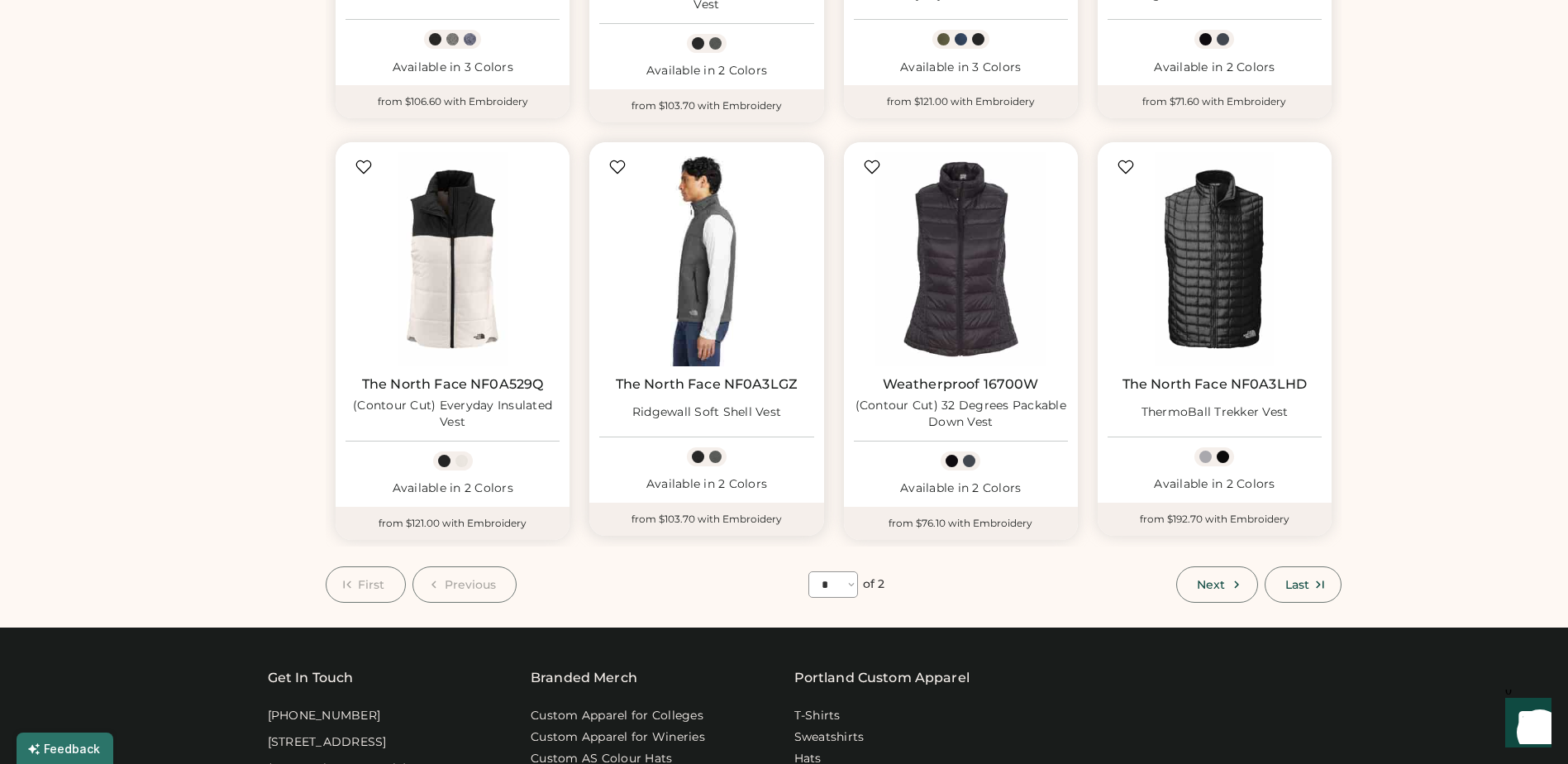
click at [718, 277] on img at bounding box center [706, 259] width 215 height 215
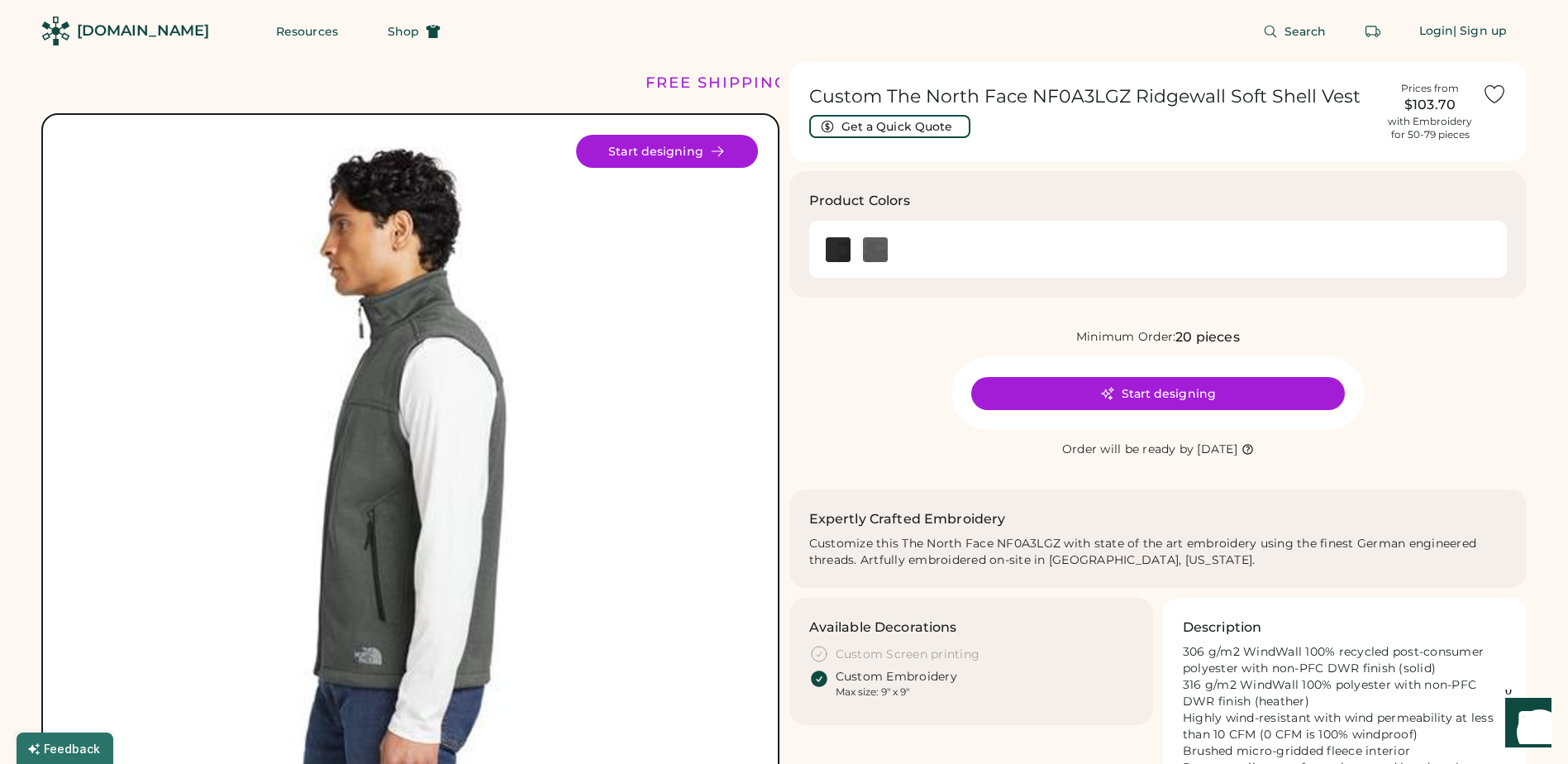
click at [402, 484] on img at bounding box center [410, 482] width 695 height 696
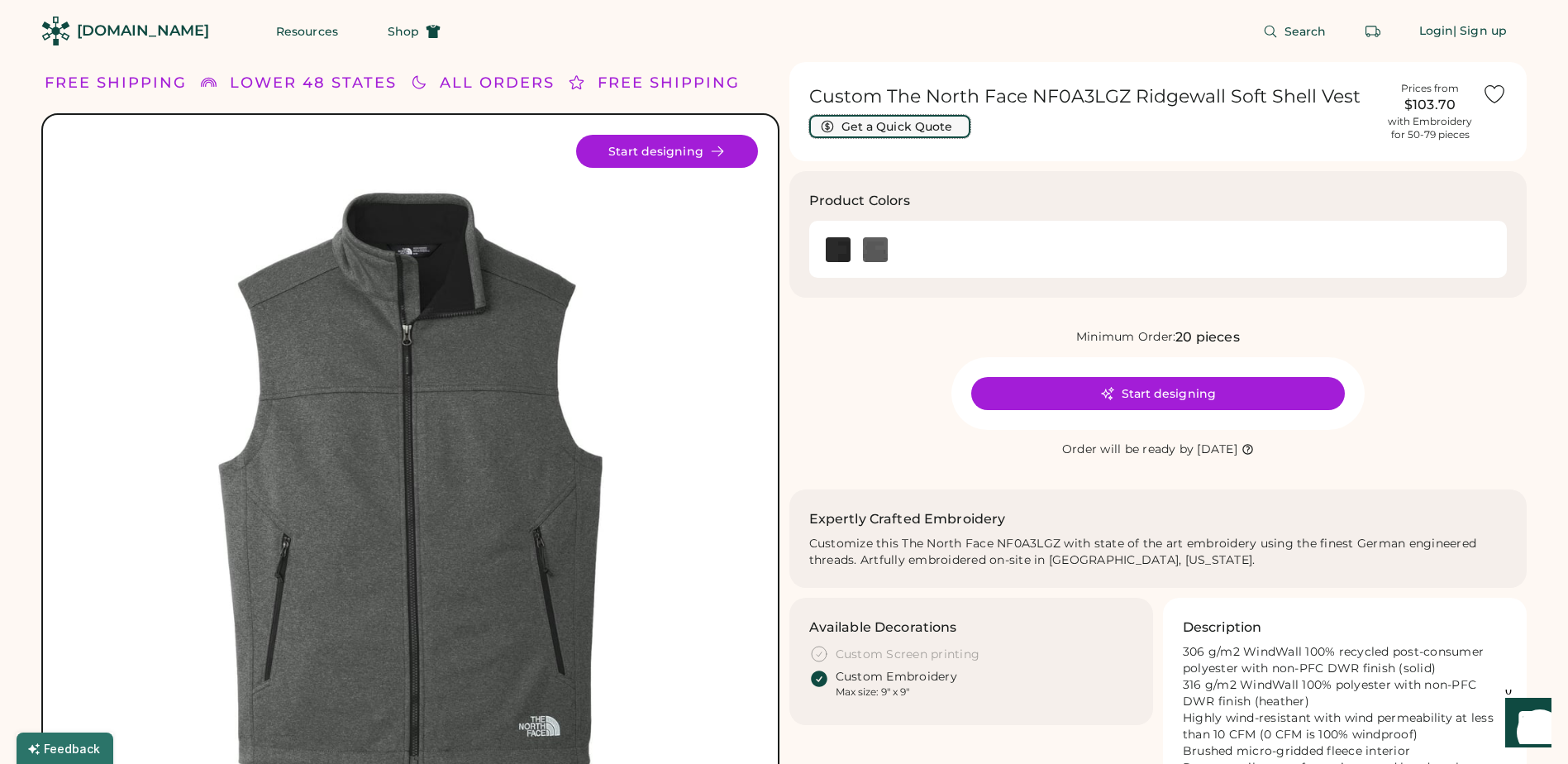
click at [846, 116] on button "Get a Quick Quote" at bounding box center [889, 126] width 161 height 23
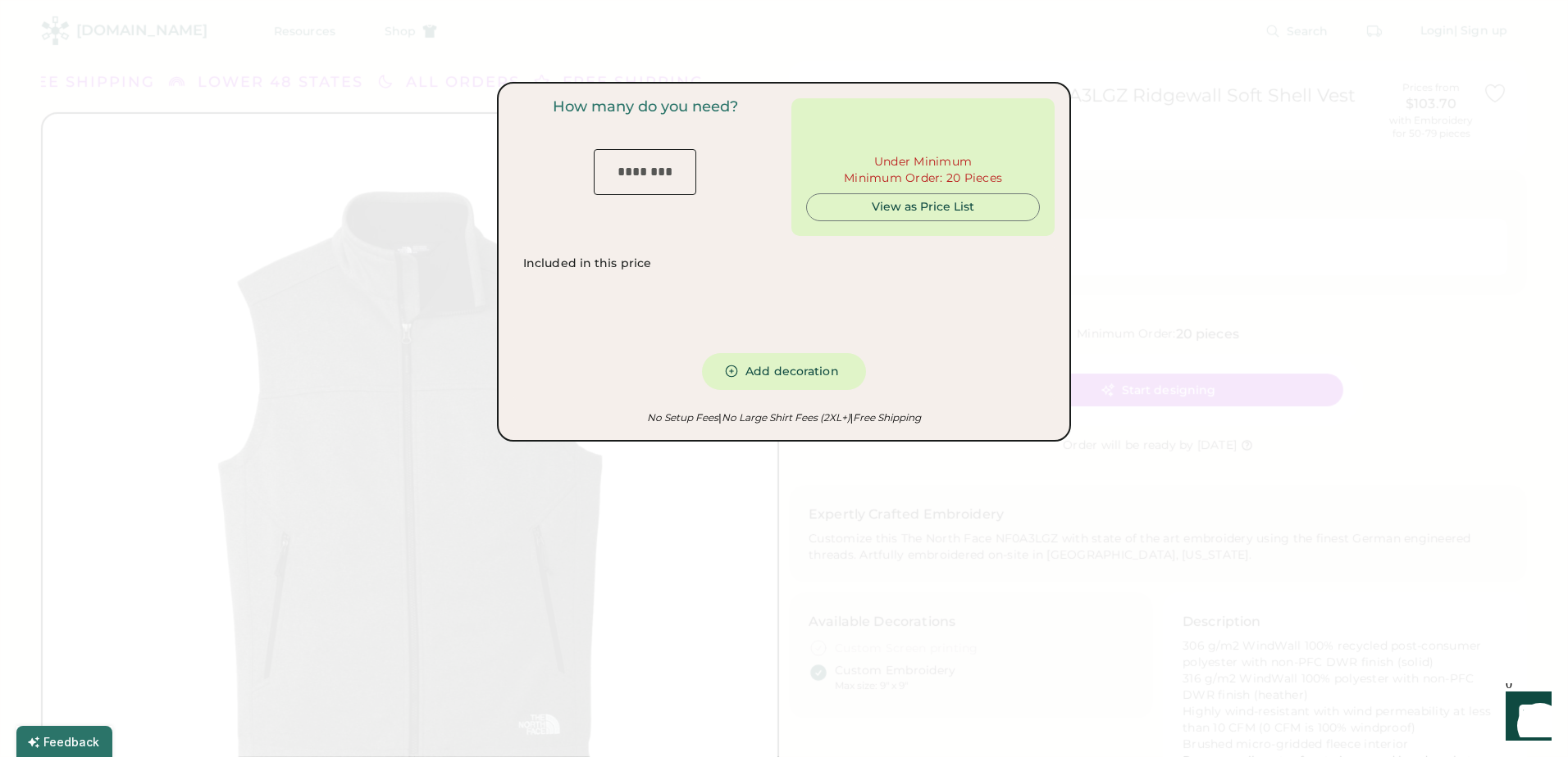
type input "***"
type input "*******"
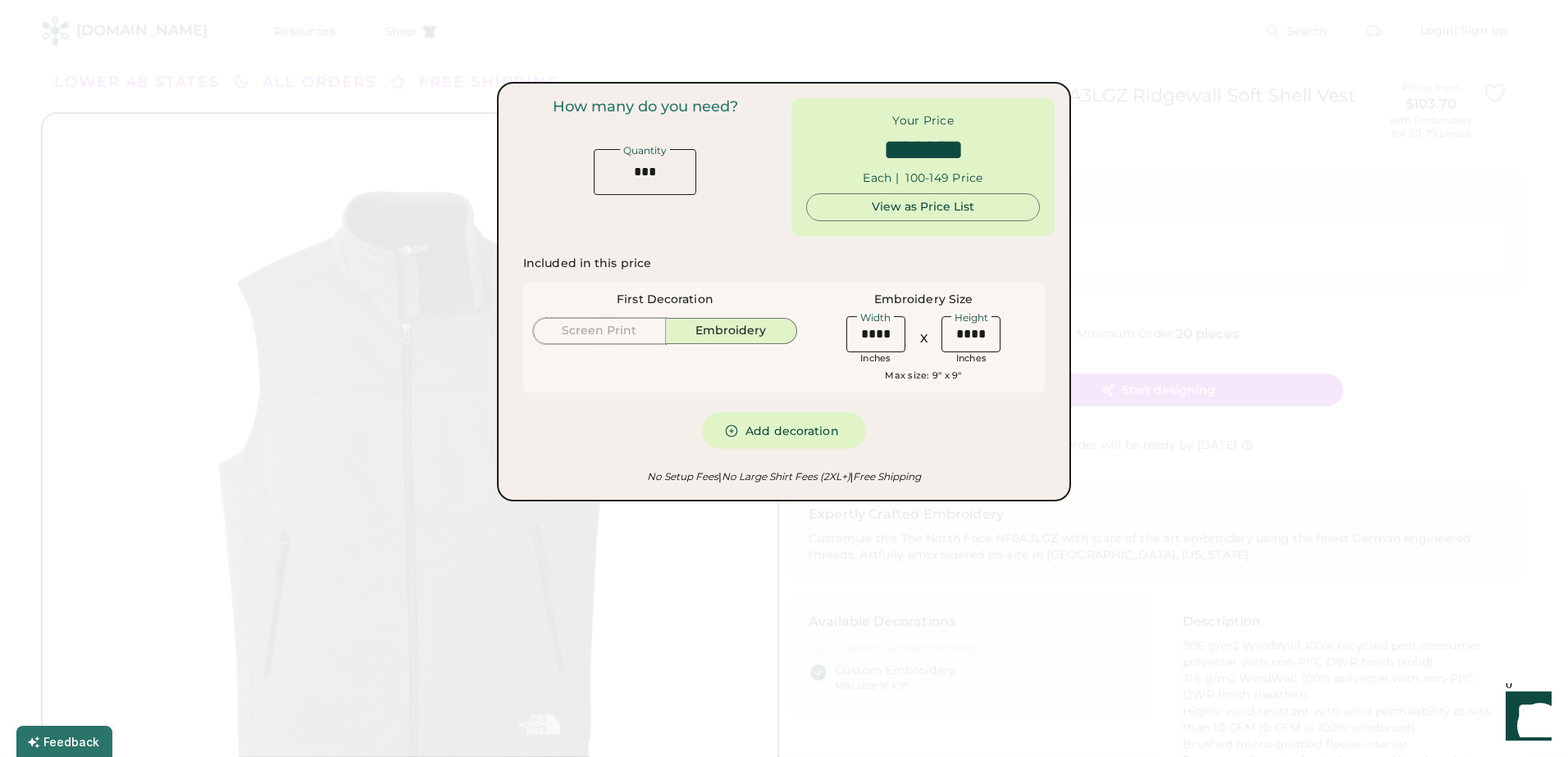
click at [632, 334] on button "Screen Print" at bounding box center [599, 331] width 133 height 26
click at [628, 324] on button "Screen Print" at bounding box center [599, 331] width 133 height 26
click at [622, 328] on button "Screen Print" at bounding box center [599, 331] width 133 height 26
click at [660, 142] on div "How many do you need? Quantity" at bounding box center [645, 146] width 263 height 96
click at [657, 176] on input "input" at bounding box center [645, 172] width 103 height 46
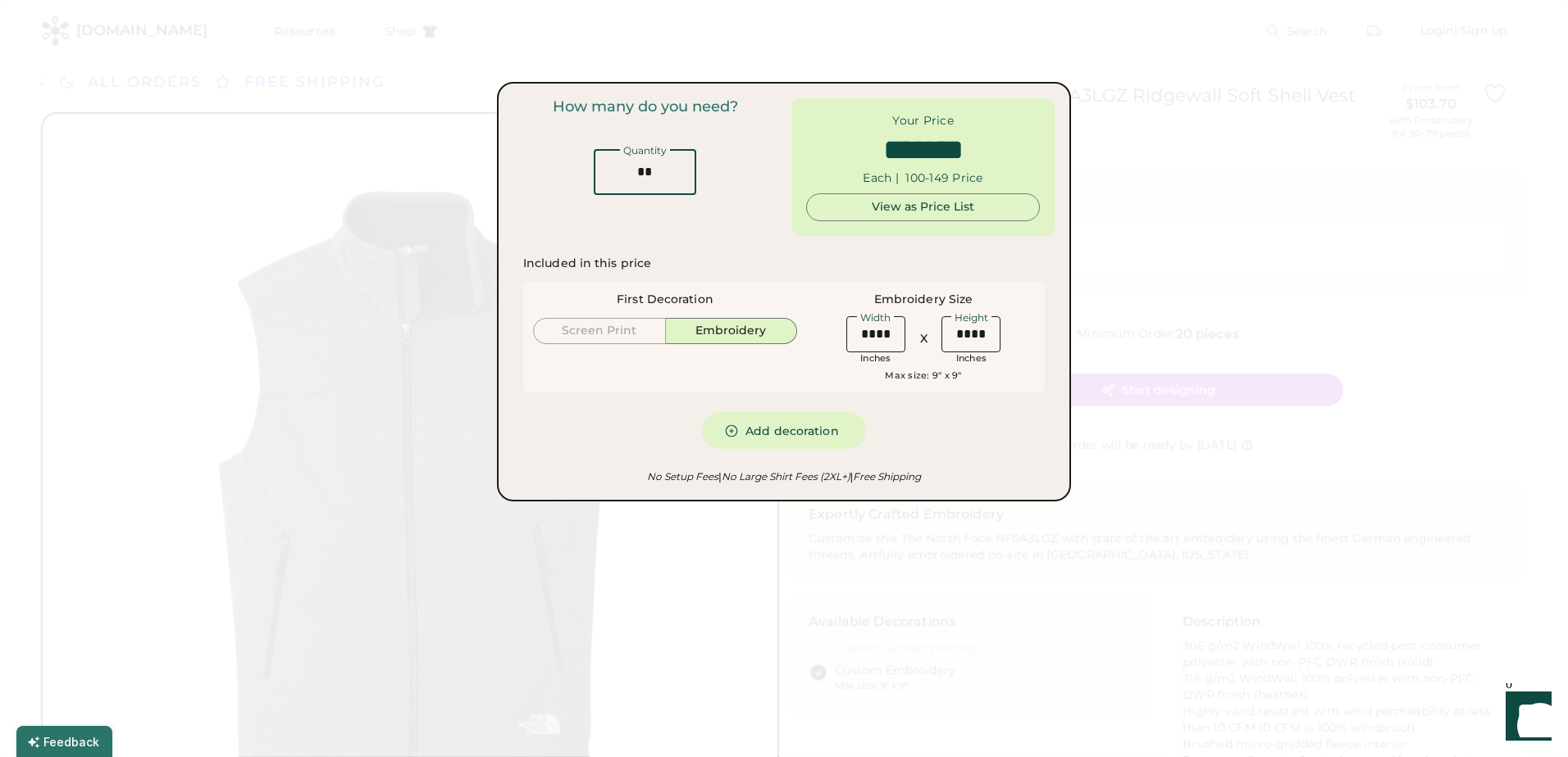
type input "*"
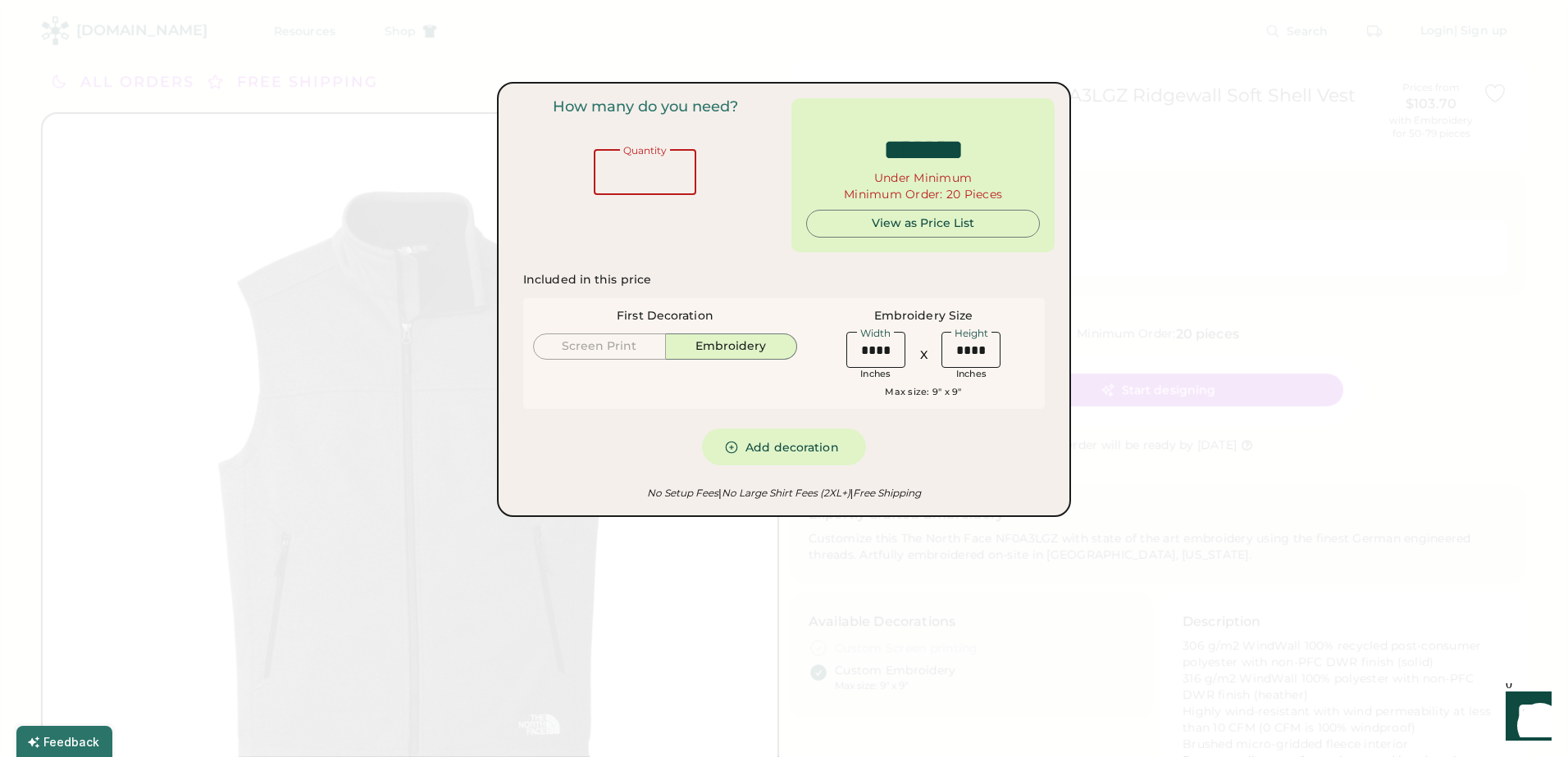
type input "******"
type input "**"
click at [599, 358] on button "Screen Print" at bounding box center [599, 346] width 133 height 26
type input "*******"
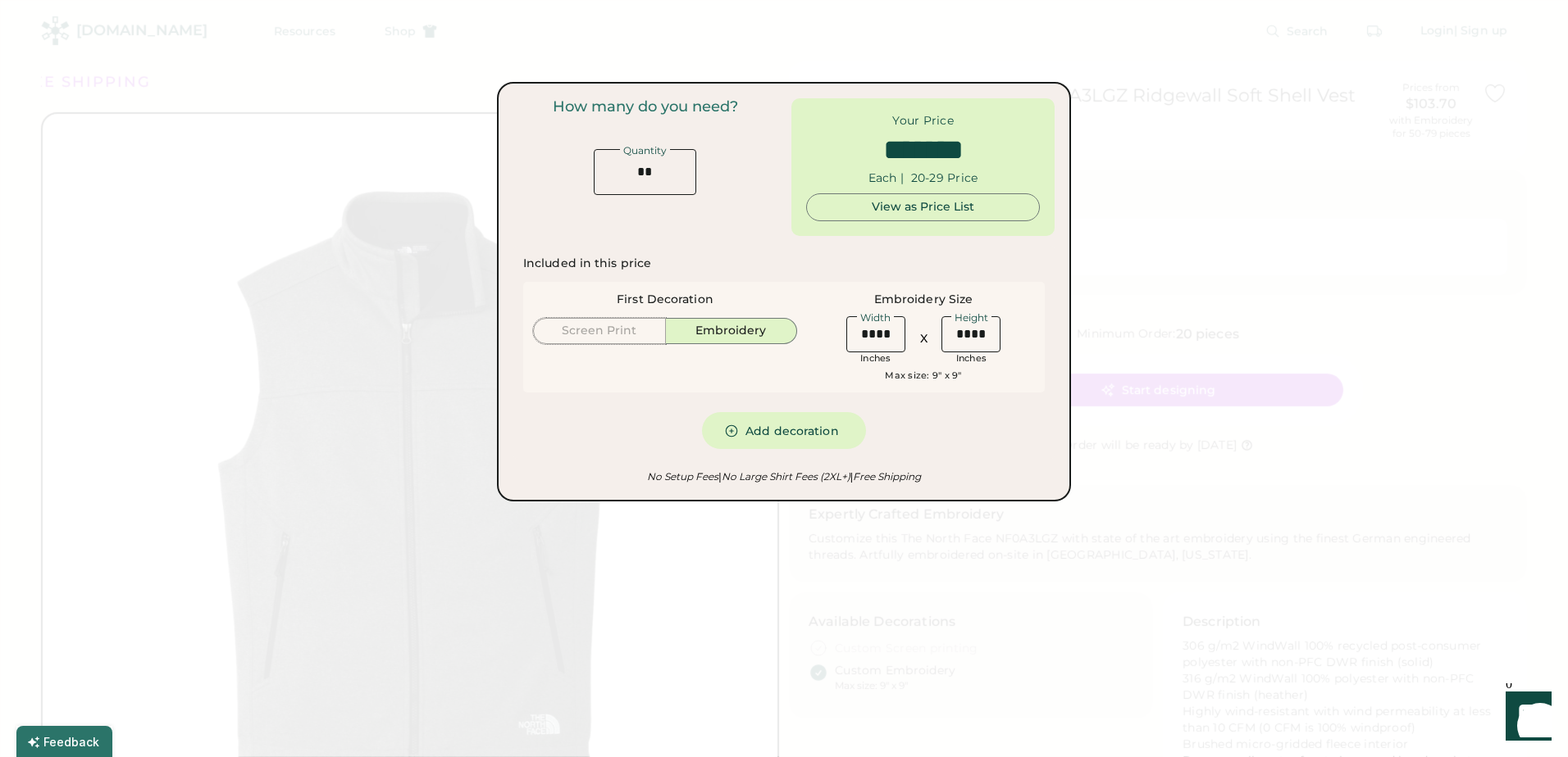
click at [639, 341] on button "Screen Print" at bounding box center [599, 331] width 133 height 26
click at [741, 333] on button "Embroidery" at bounding box center [731, 331] width 132 height 26
click at [641, 186] on input "input" at bounding box center [645, 172] width 103 height 46
click at [1336, 213] on div at bounding box center [784, 378] width 1568 height 757
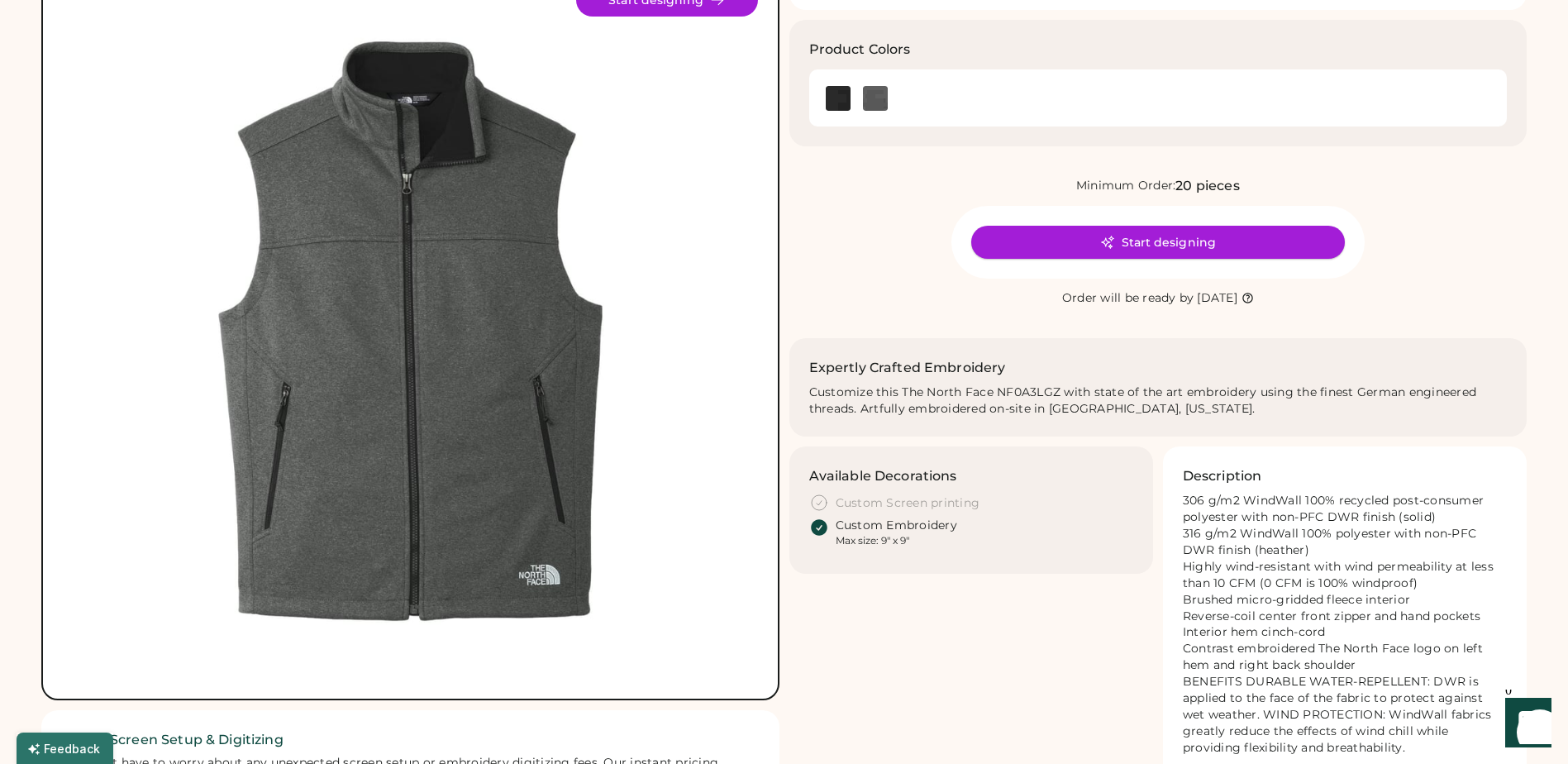
scroll to position [166, 0]
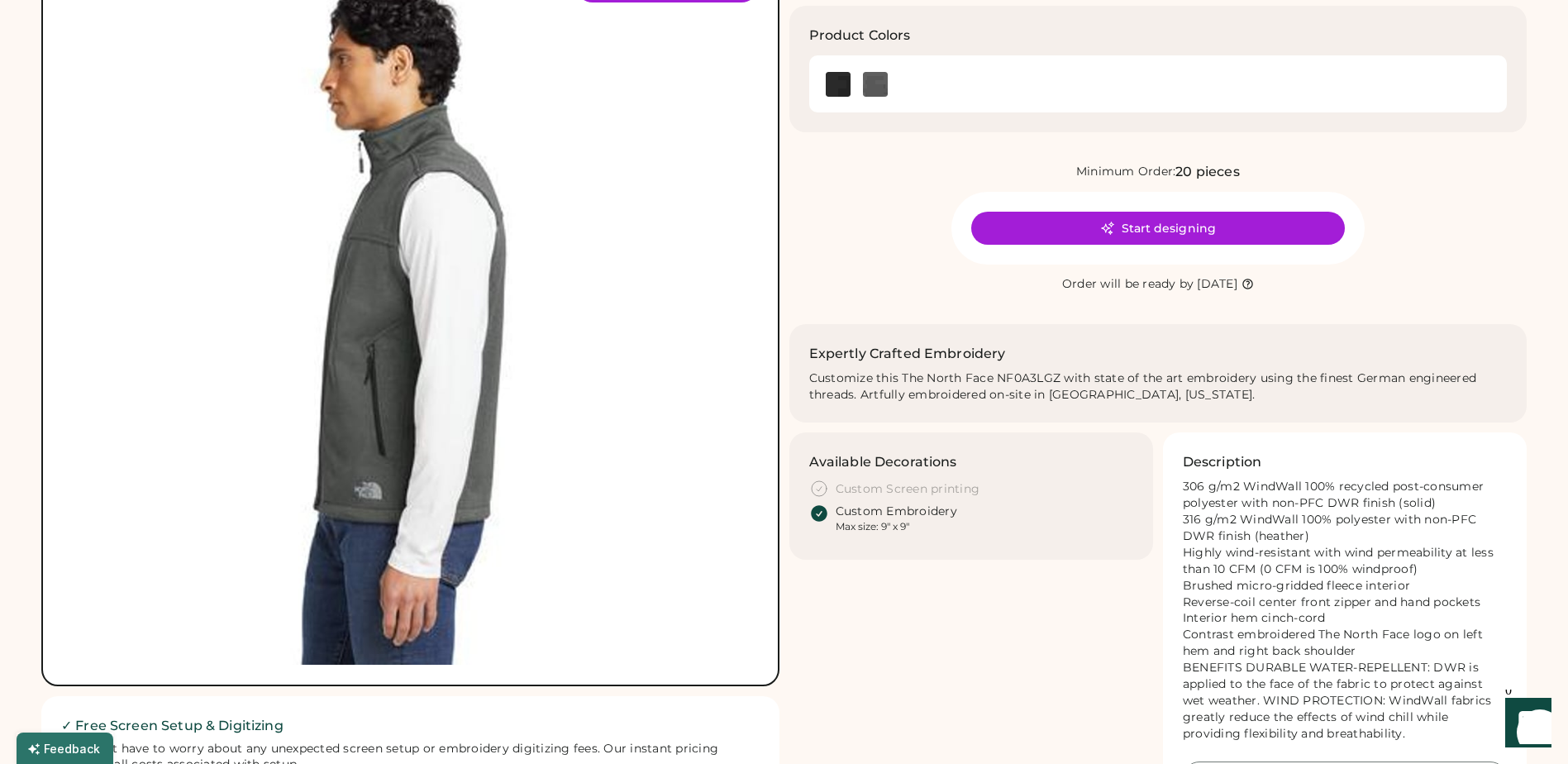
click at [346, 482] on img at bounding box center [410, 317] width 695 height 696
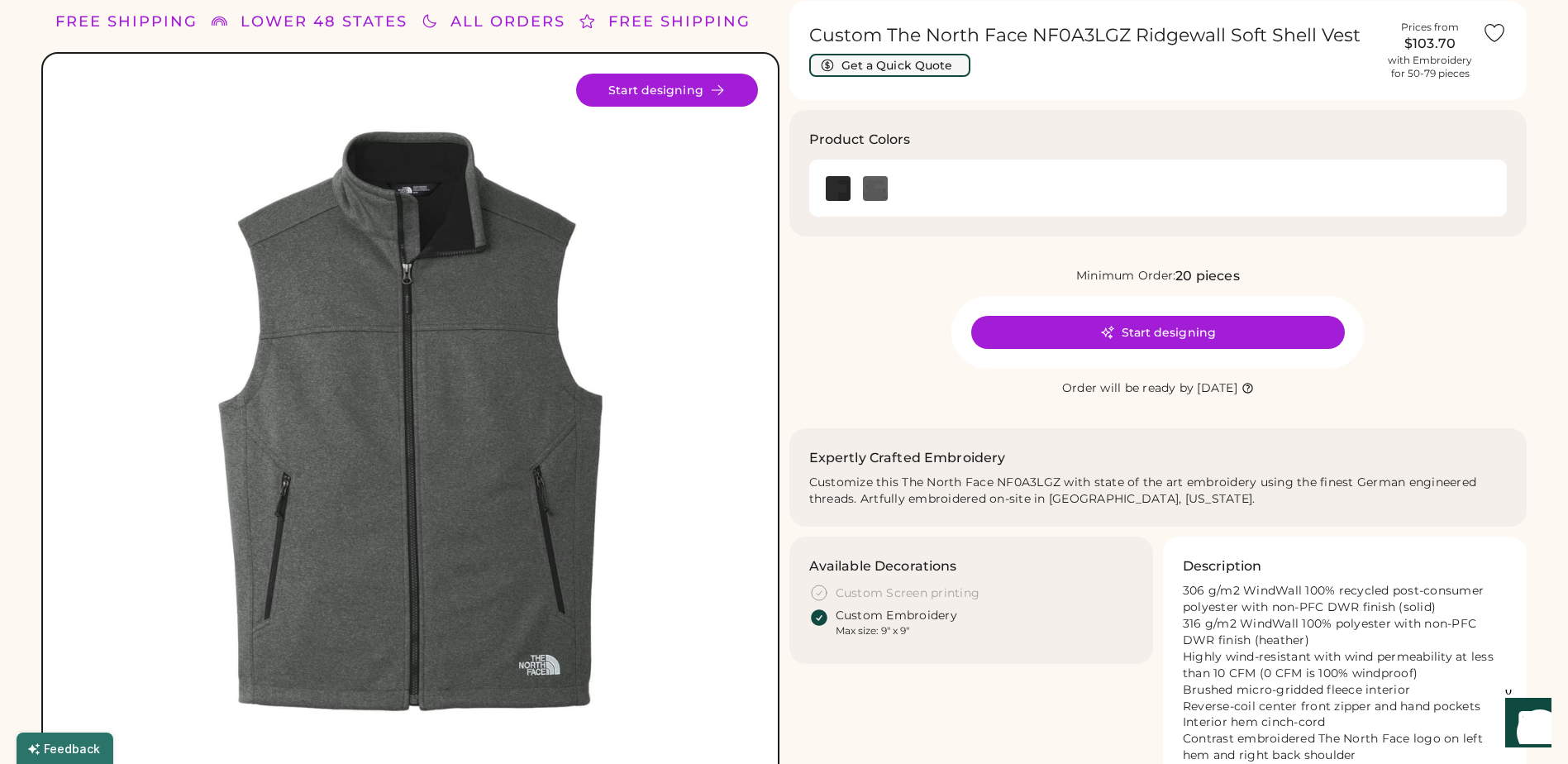
scroll to position [0, 0]
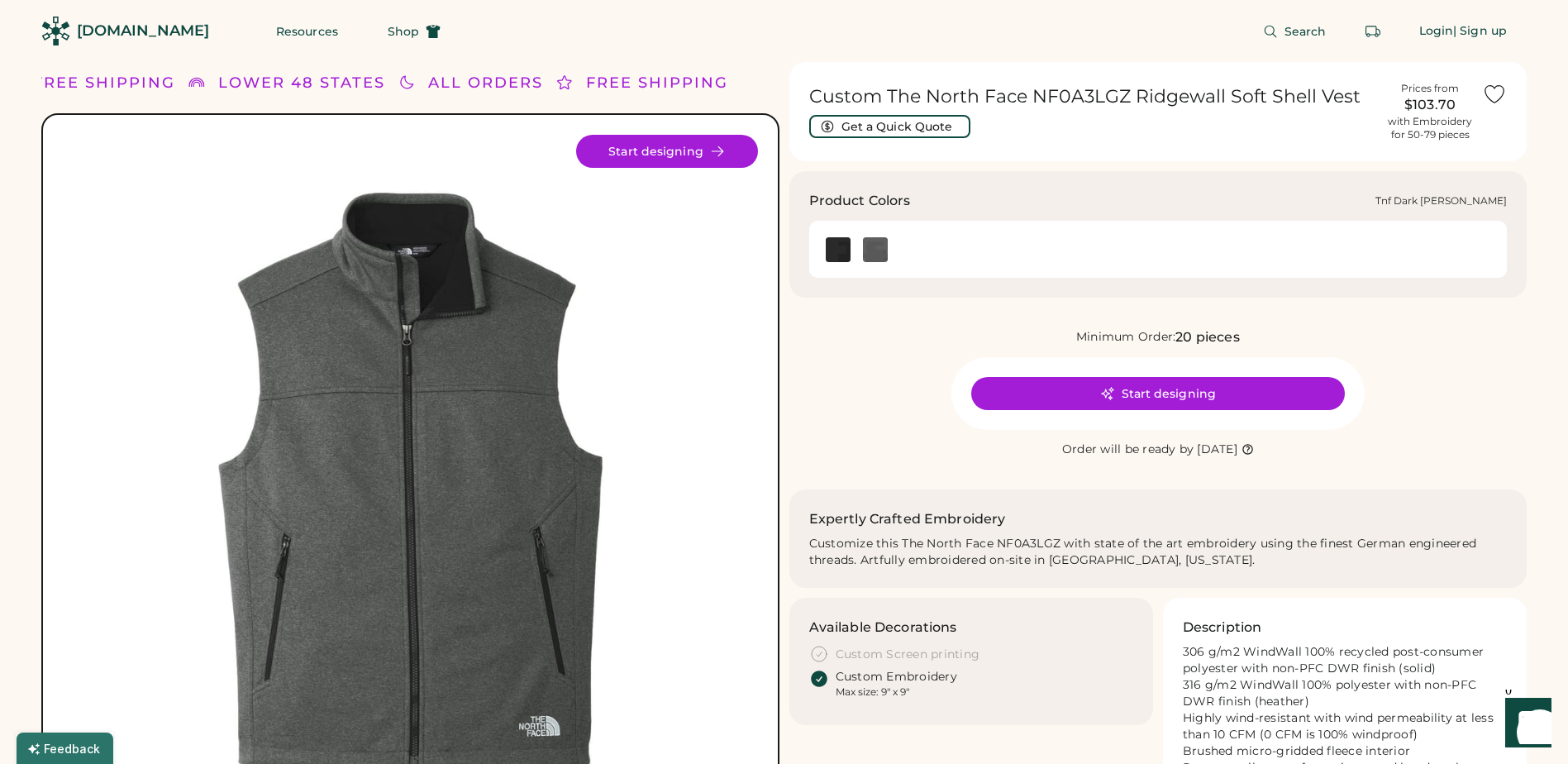
click at [874, 233] on div at bounding box center [875, 249] width 38 height 37
click at [874, 251] on img at bounding box center [874, 249] width 25 height 25
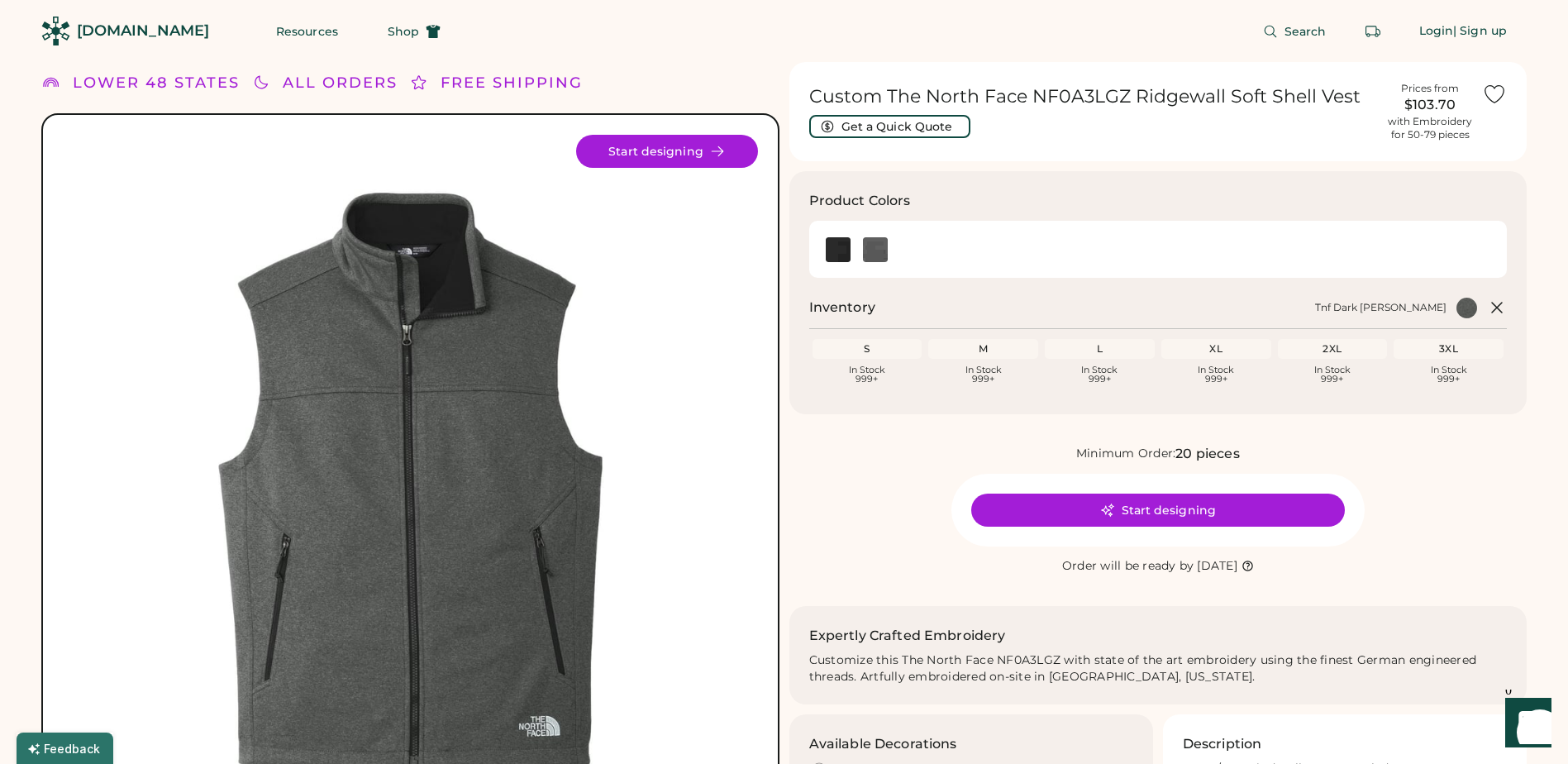
click at [882, 343] on div "S" at bounding box center [868, 349] width 104 height 14
click at [887, 351] on div "S" at bounding box center [868, 349] width 104 height 14
